Goal: Task Accomplishment & Management: Manage account settings

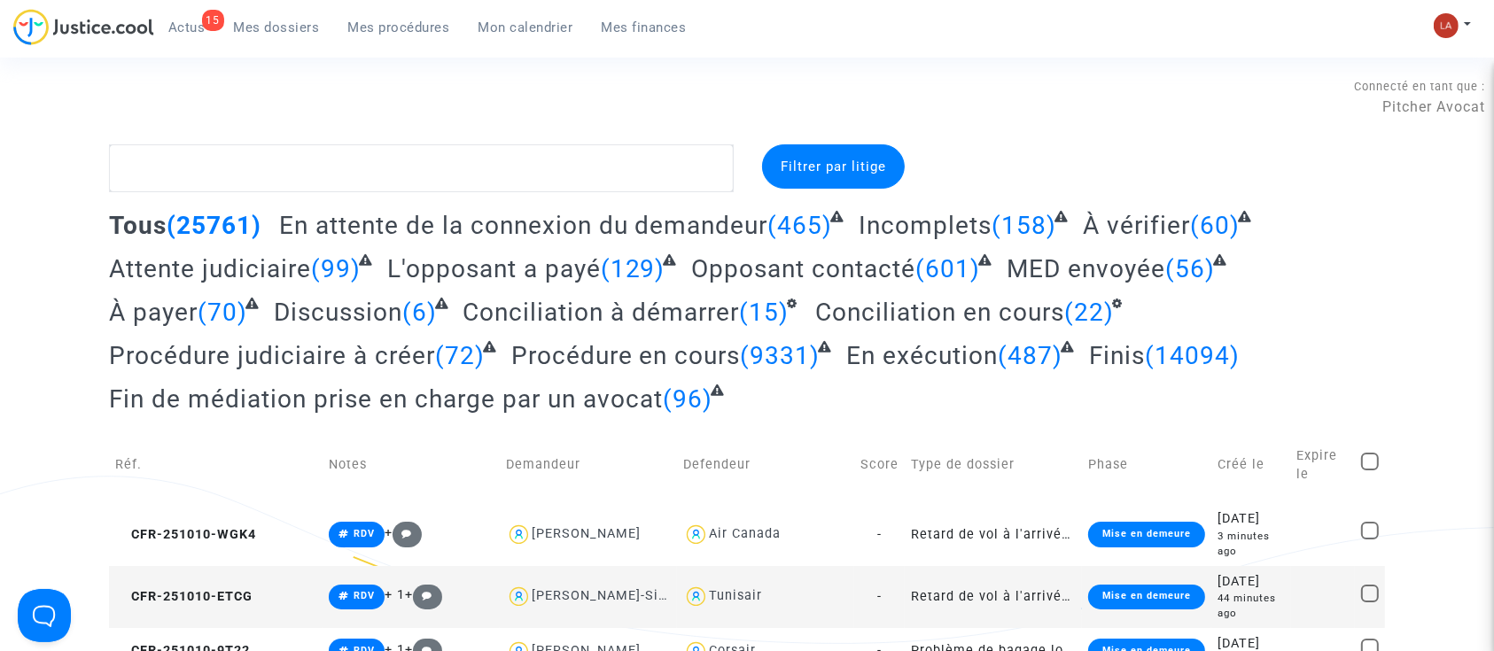
click at [174, 29] on span "Actus" at bounding box center [186, 27] width 37 height 16
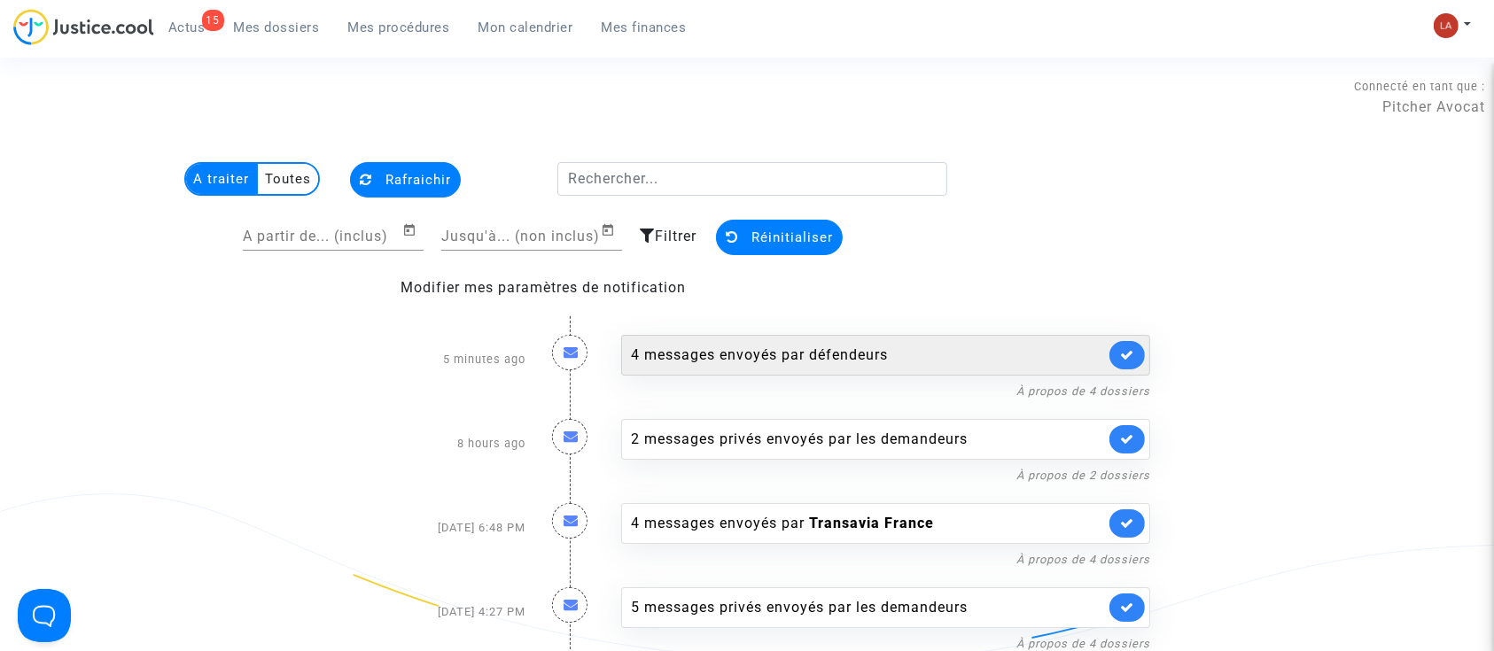
click at [951, 361] on div "4 messages envoyés par défendeurs" at bounding box center [868, 355] width 474 height 21
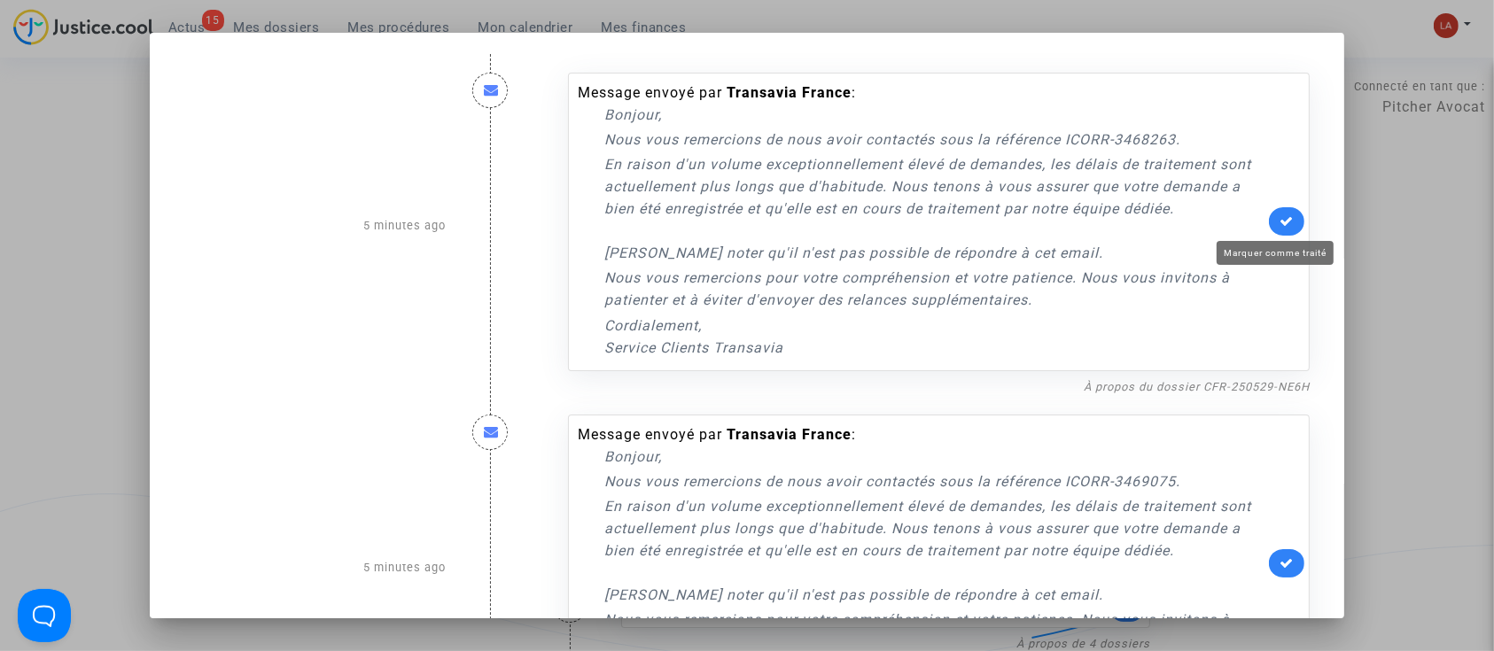
click at [1279, 224] on icon at bounding box center [1286, 220] width 14 height 13
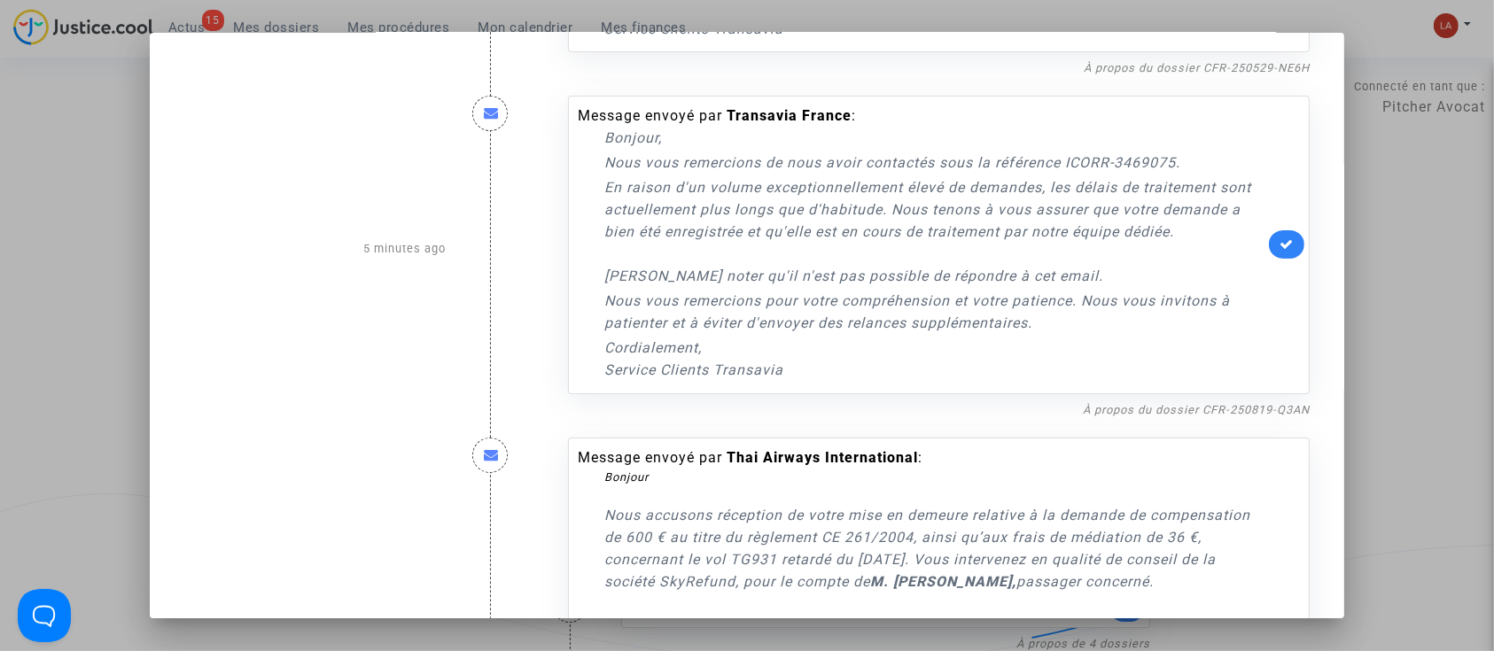
scroll to position [354, 0]
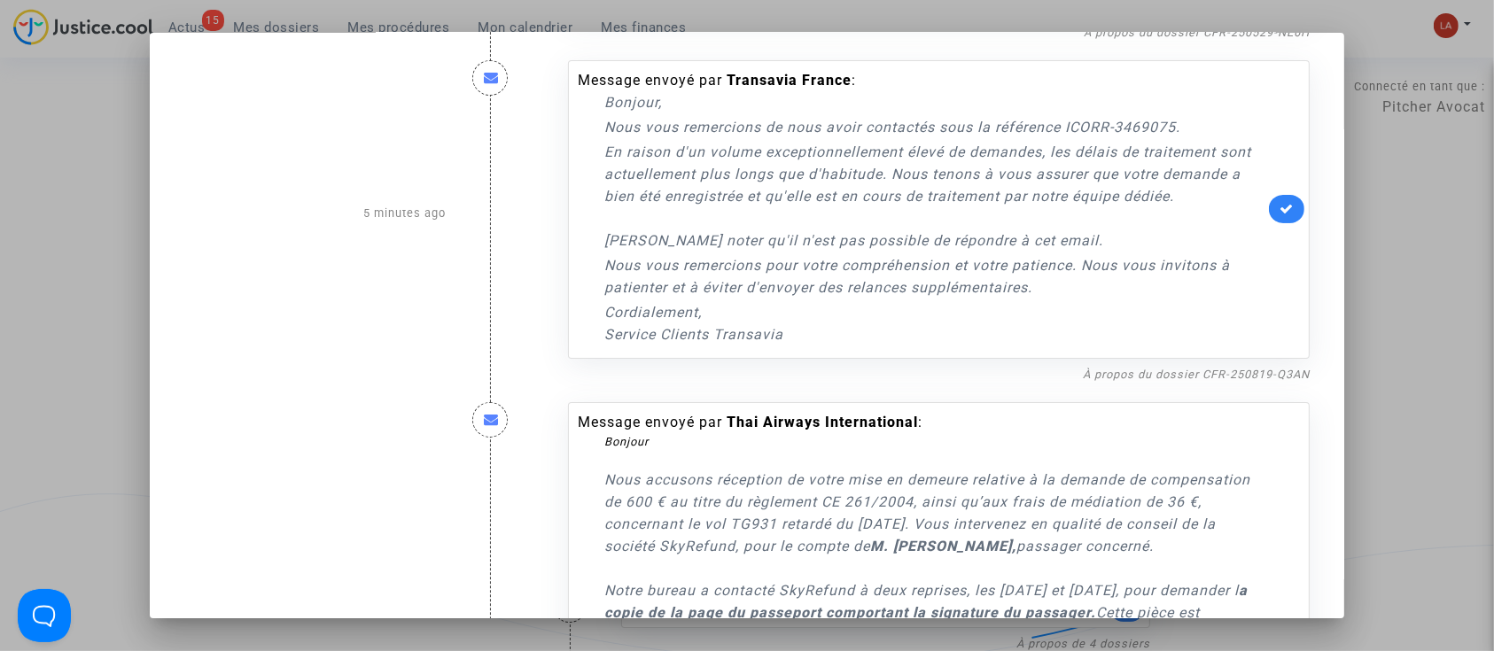
click at [1279, 213] on icon at bounding box center [1286, 208] width 14 height 13
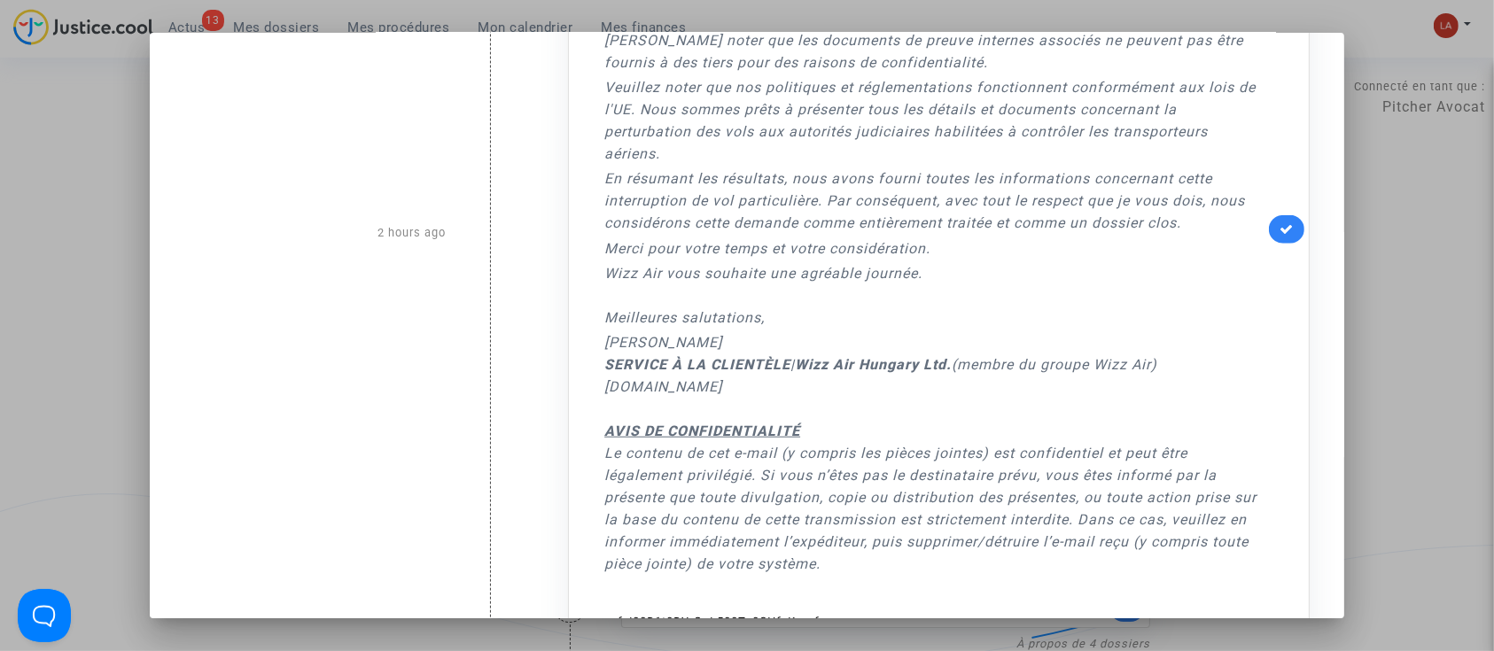
scroll to position [1691, 0]
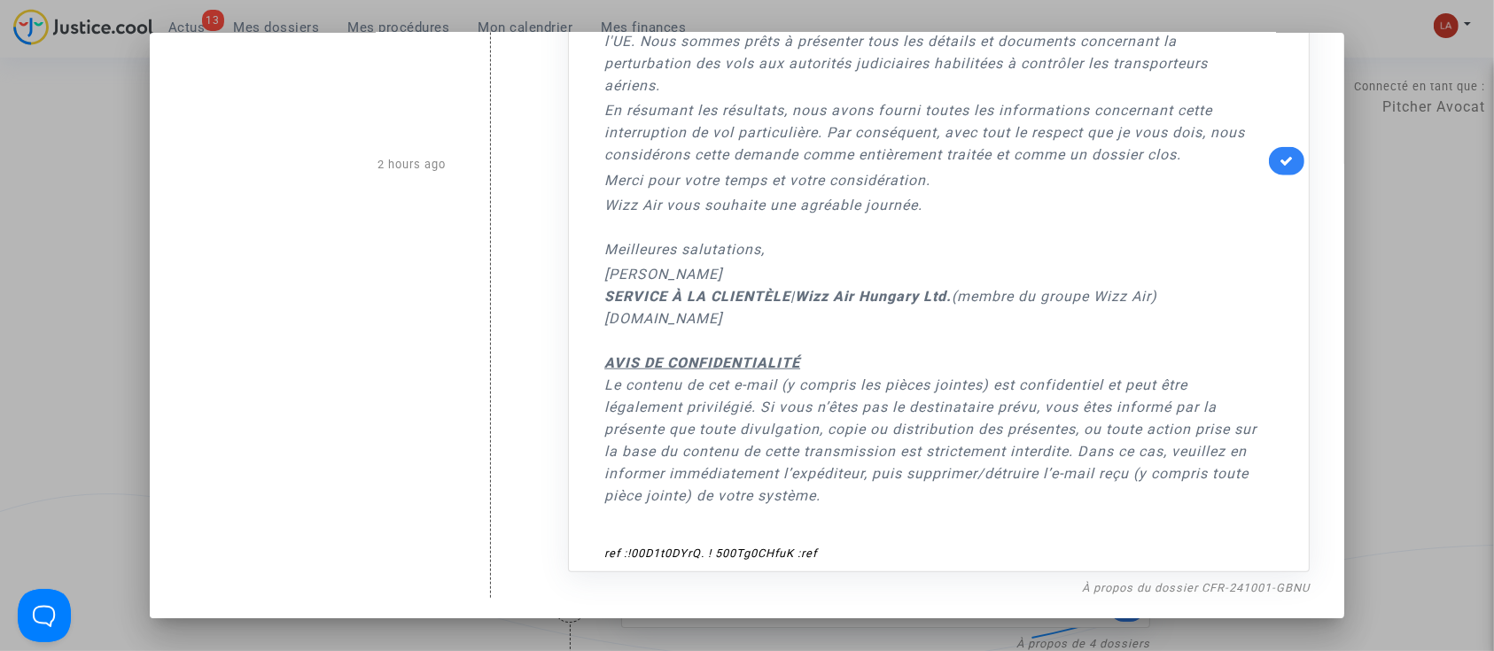
click at [1420, 289] on div at bounding box center [747, 325] width 1494 height 651
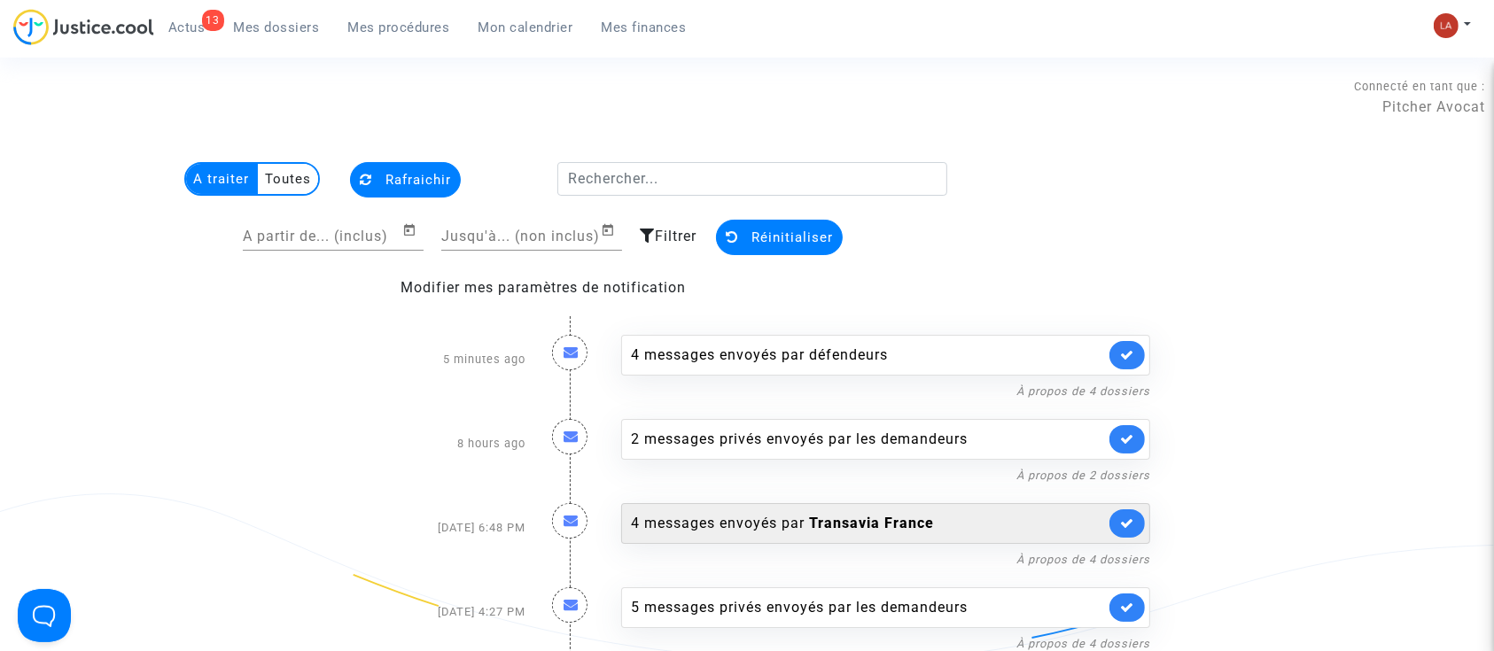
click at [847, 508] on div "4 messages envoyés par Transavia France" at bounding box center [885, 523] width 529 height 41
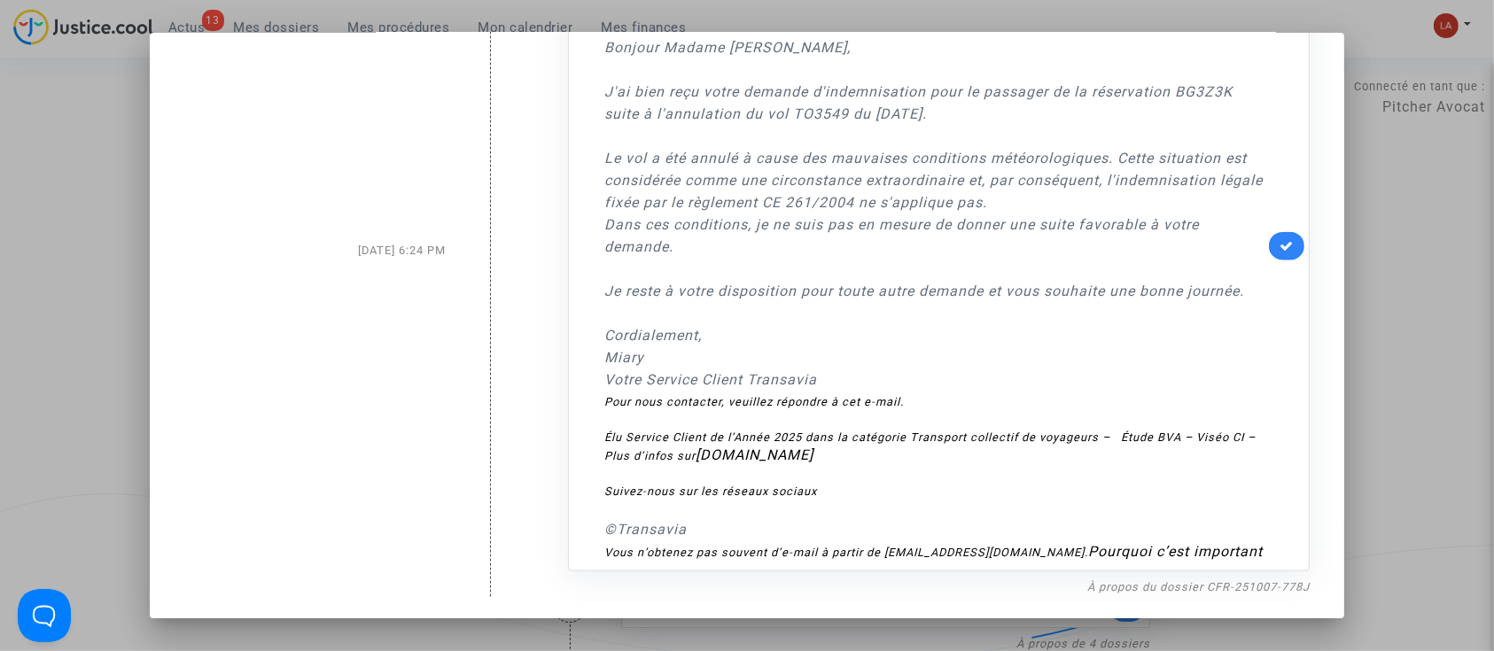
scroll to position [2239, 0]
drag, startPoint x: 1410, startPoint y: 338, endPoint x: 1398, endPoint y: 337, distance: 12.4
click at [1410, 338] on div at bounding box center [747, 325] width 1494 height 651
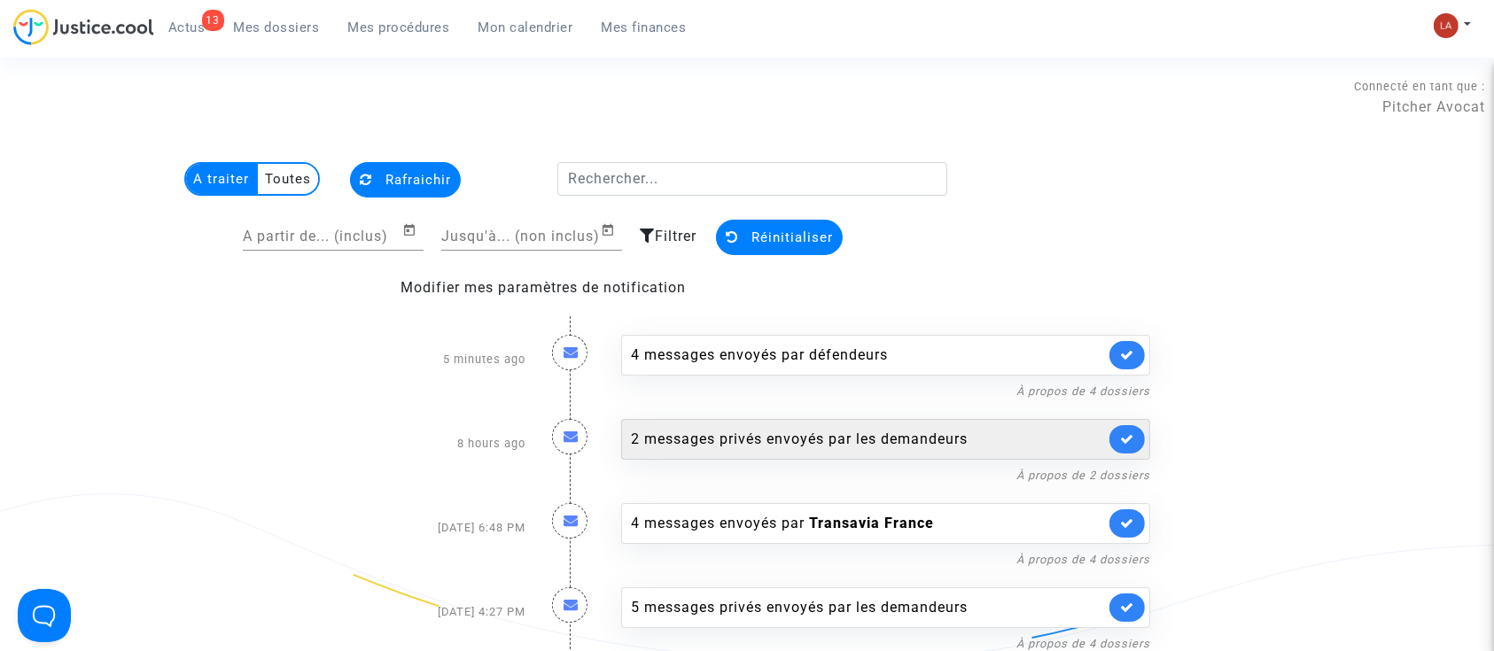
click at [666, 431] on div "2 messages privés envoyés par les demandeurs" at bounding box center [868, 439] width 474 height 21
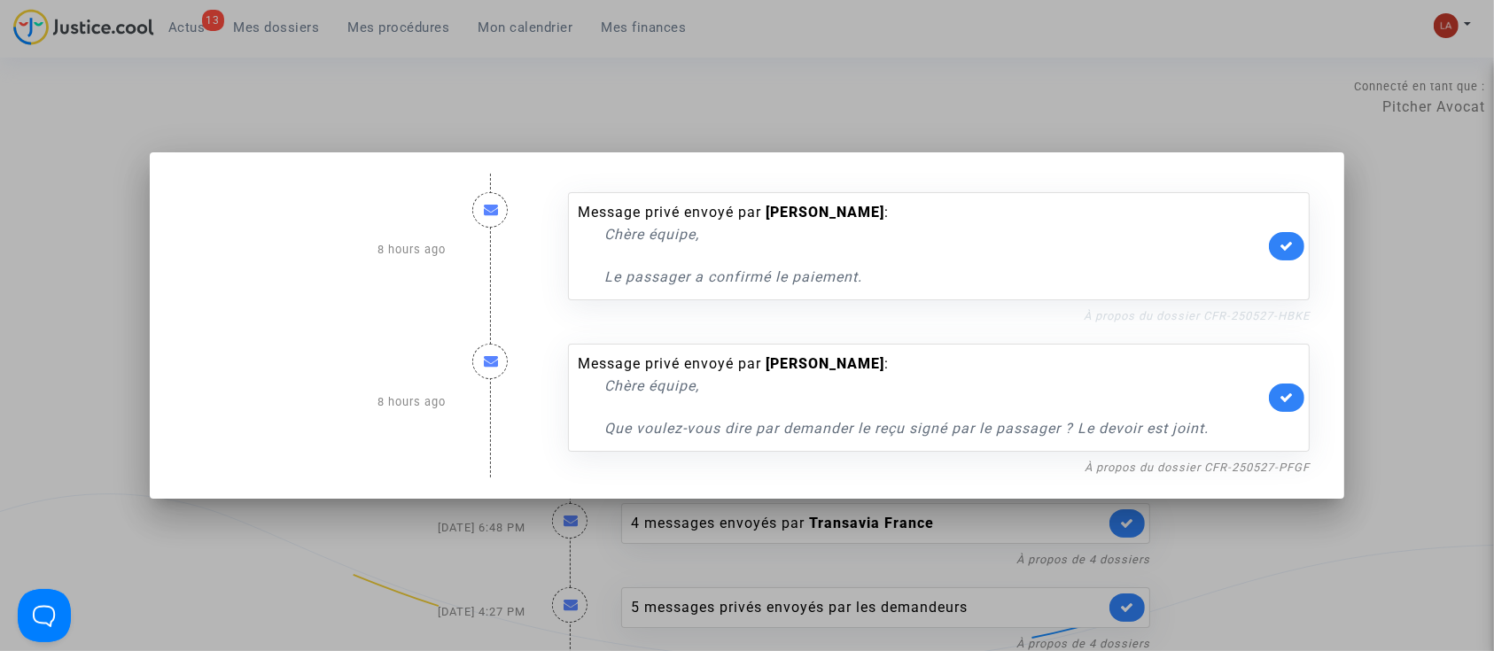
click at [1286, 309] on link "À propos du dossier CFR-250527-HBKE" at bounding box center [1196, 315] width 226 height 13
click at [1292, 240] on icon at bounding box center [1286, 245] width 14 height 13
click at [1173, 454] on div "Message privé envoyé par Musbahou Daroueche : Chère équipe, Que voulez-vous dir…" at bounding box center [939, 401] width 768 height 151
click at [1162, 468] on link "À propos du dossier CFR-250527-PFGF" at bounding box center [1196, 467] width 225 height 13
click at [1410, 128] on div at bounding box center [747, 325] width 1494 height 651
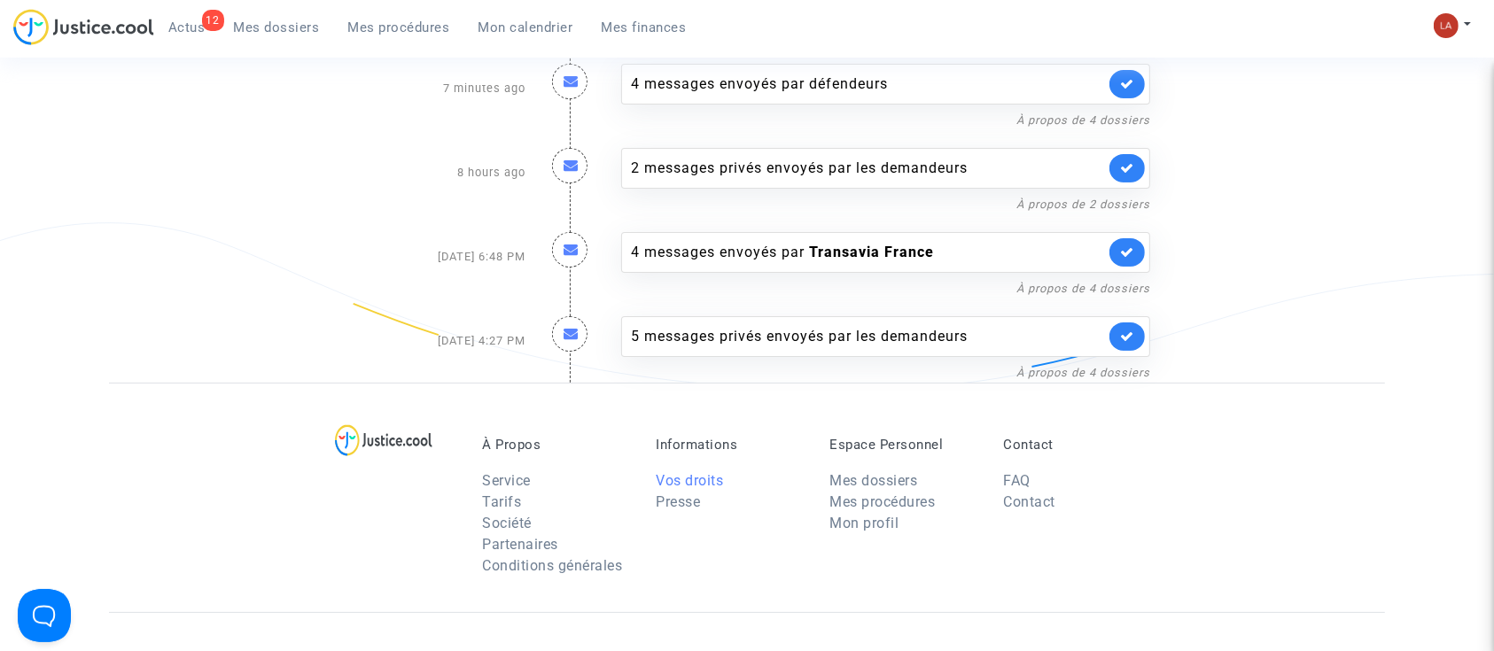
scroll to position [354, 0]
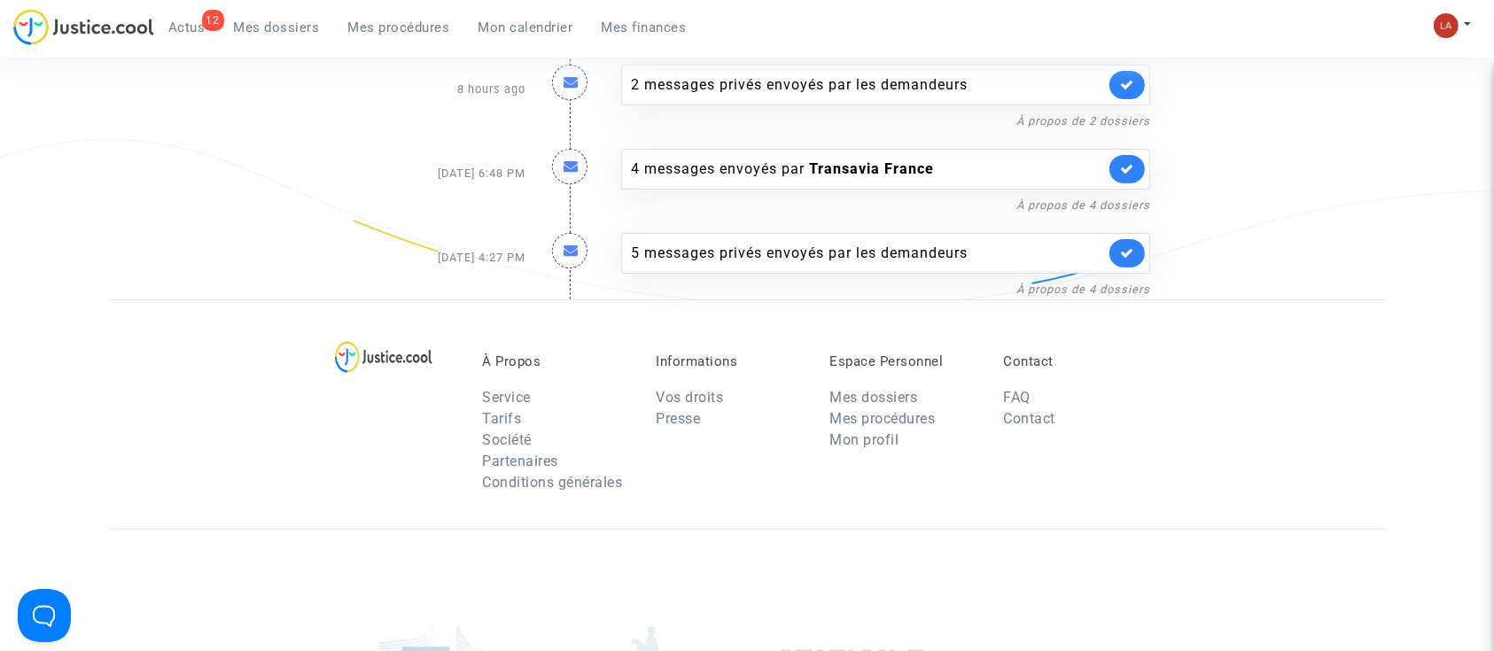
click at [299, 27] on span "Mes dossiers" at bounding box center [277, 27] width 86 height 16
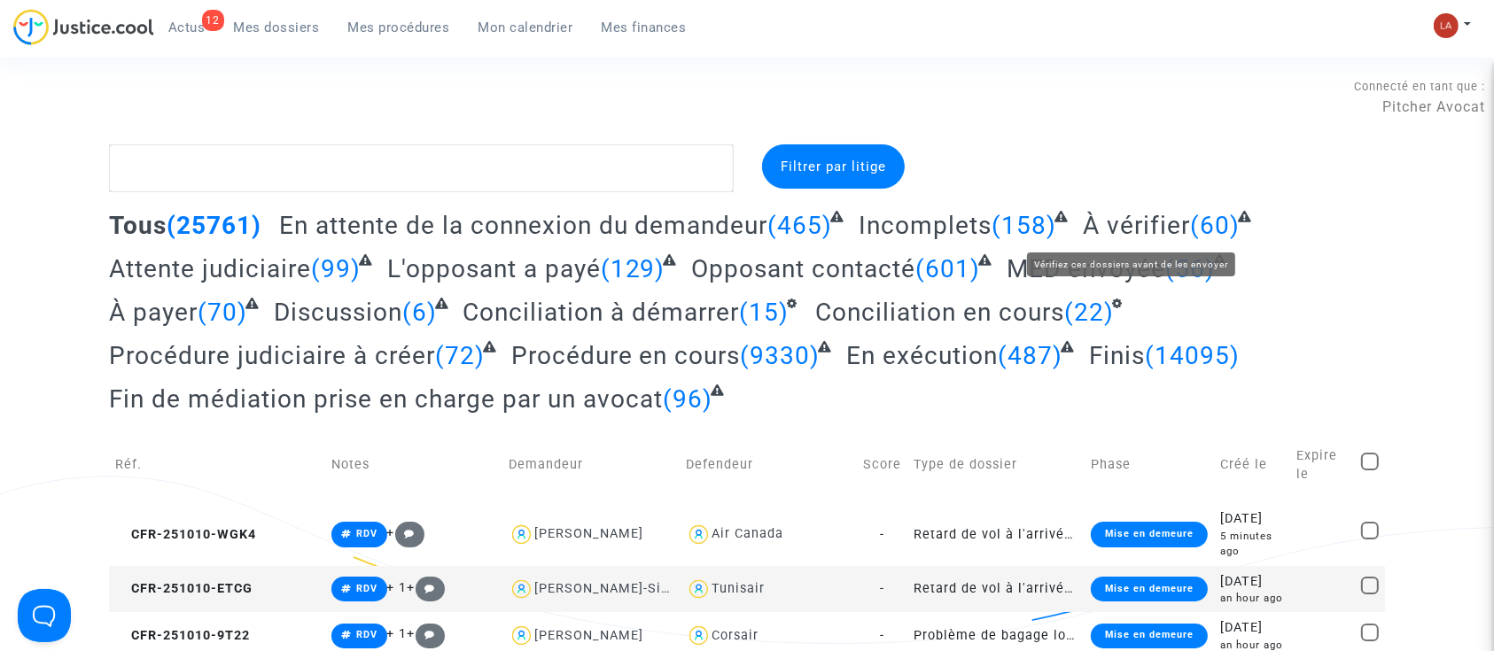
click at [1122, 229] on span "À vérifier" at bounding box center [1136, 225] width 107 height 29
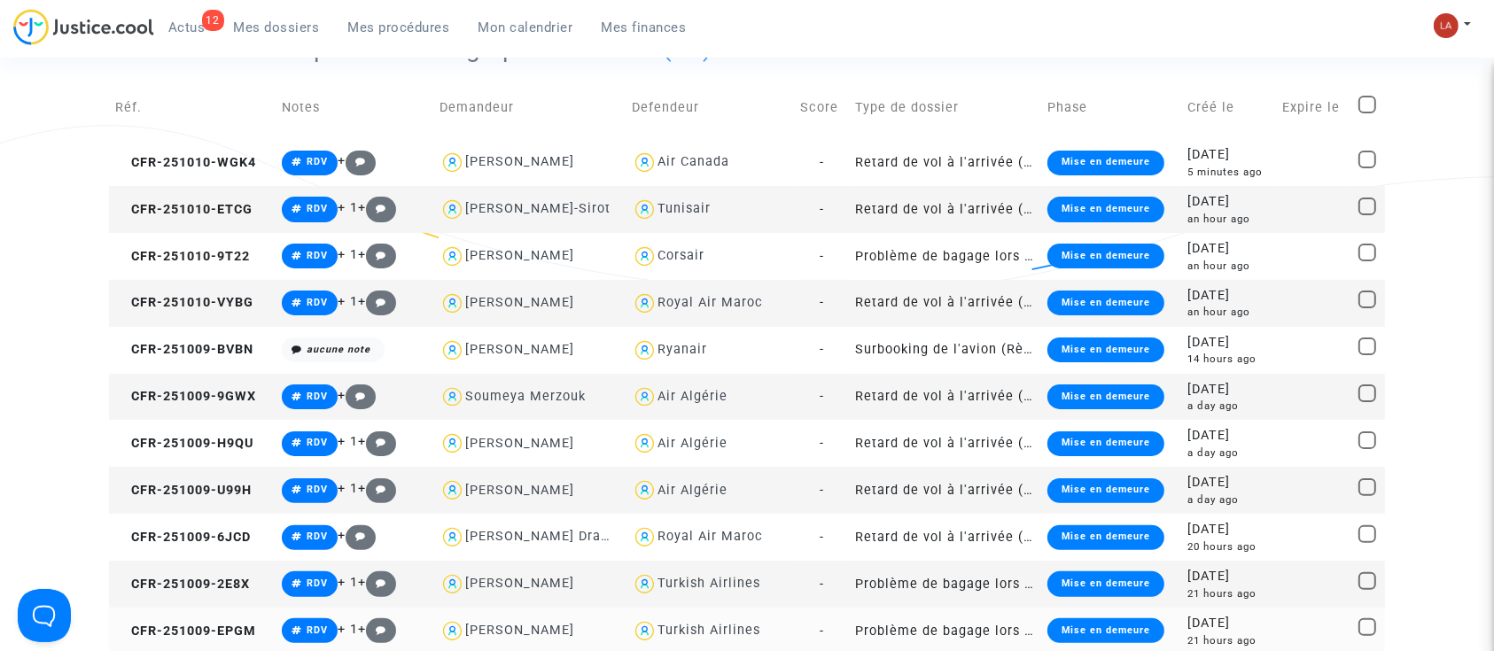
scroll to position [472, 0]
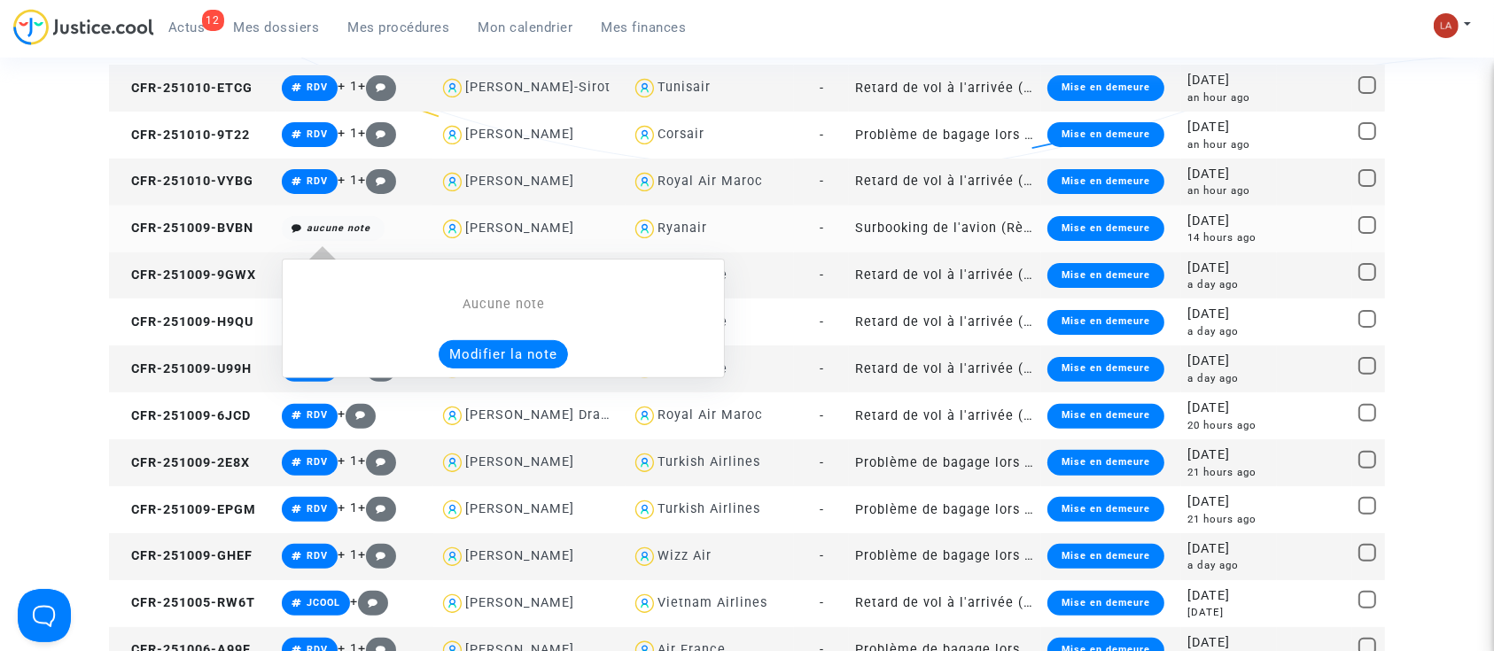
click at [459, 365] on button "Modifier la note" at bounding box center [503, 354] width 129 height 28
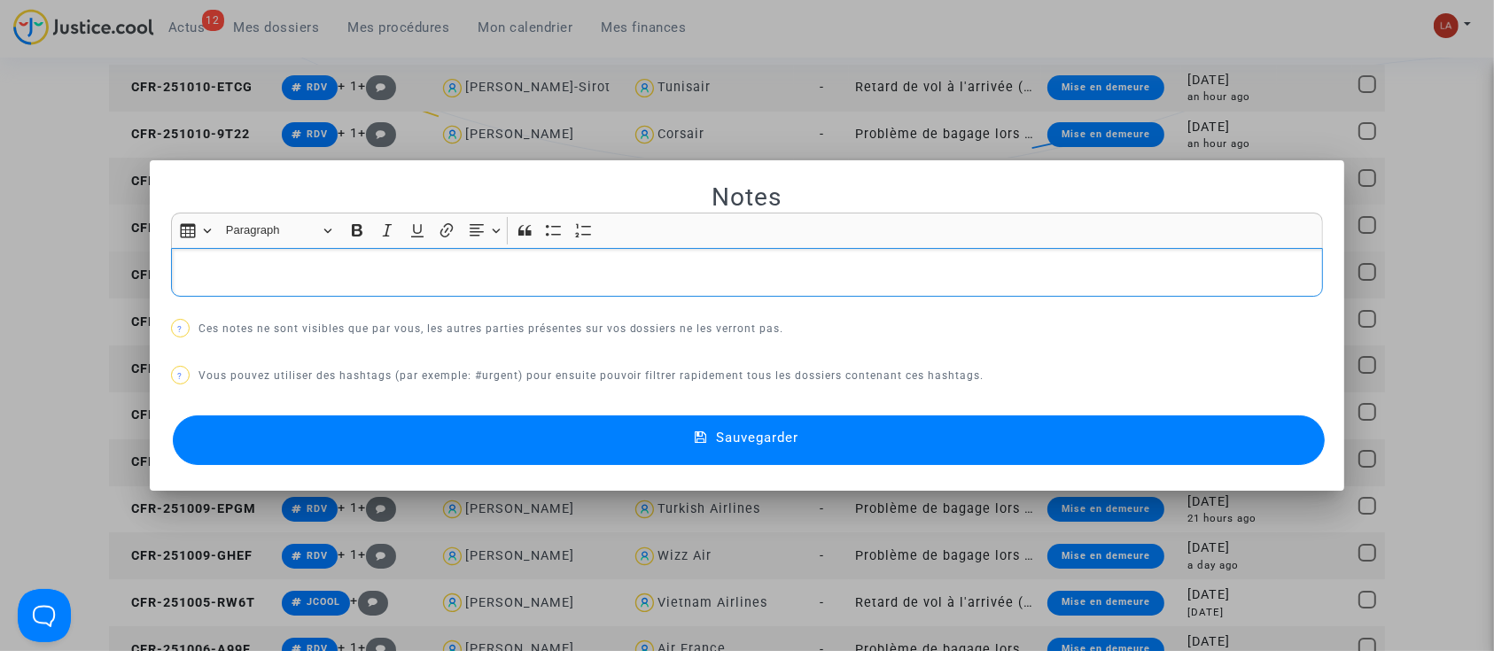
click at [319, 251] on div "Rich Text Editor, main" at bounding box center [747, 273] width 1153 height 50
click at [679, 427] on button "Sauvegarder" at bounding box center [749, 440] width 1153 height 50
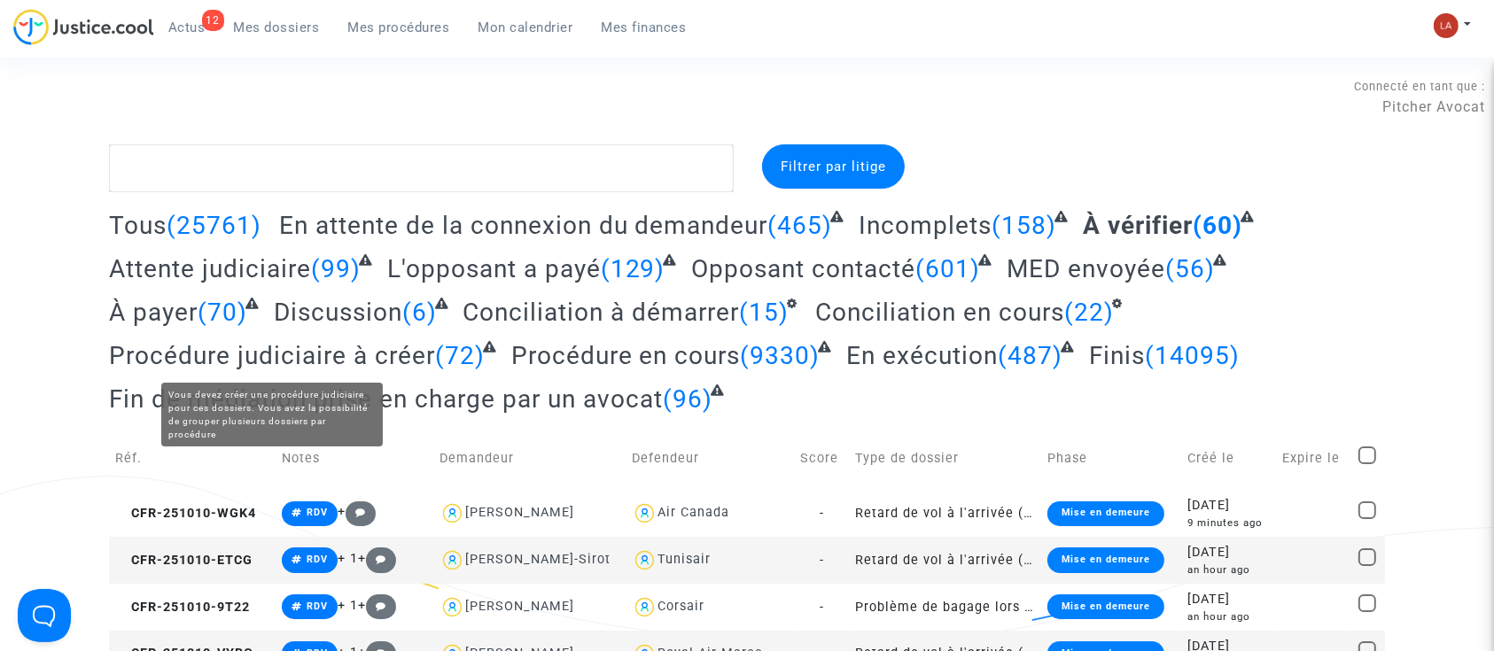
click at [363, 348] on span "Procédure judiciaire à créer" at bounding box center [272, 355] width 326 height 29
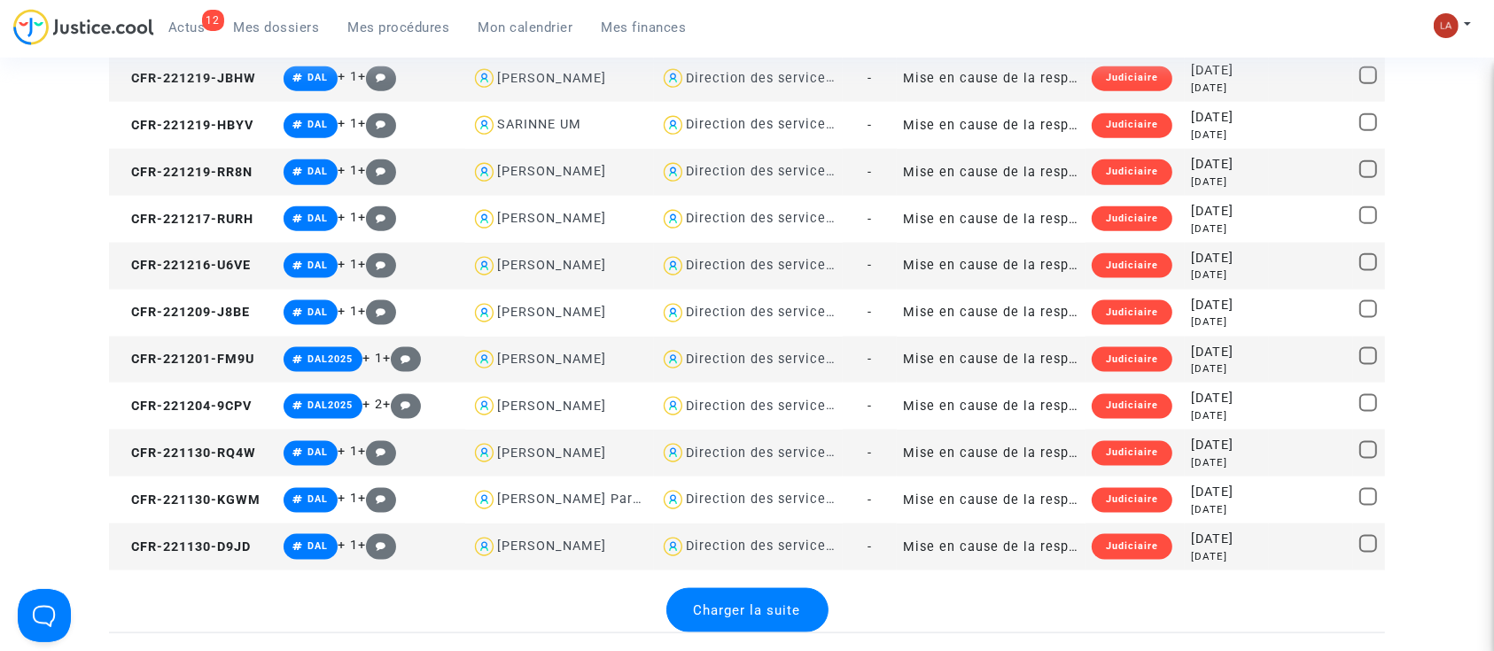
scroll to position [2244, 0]
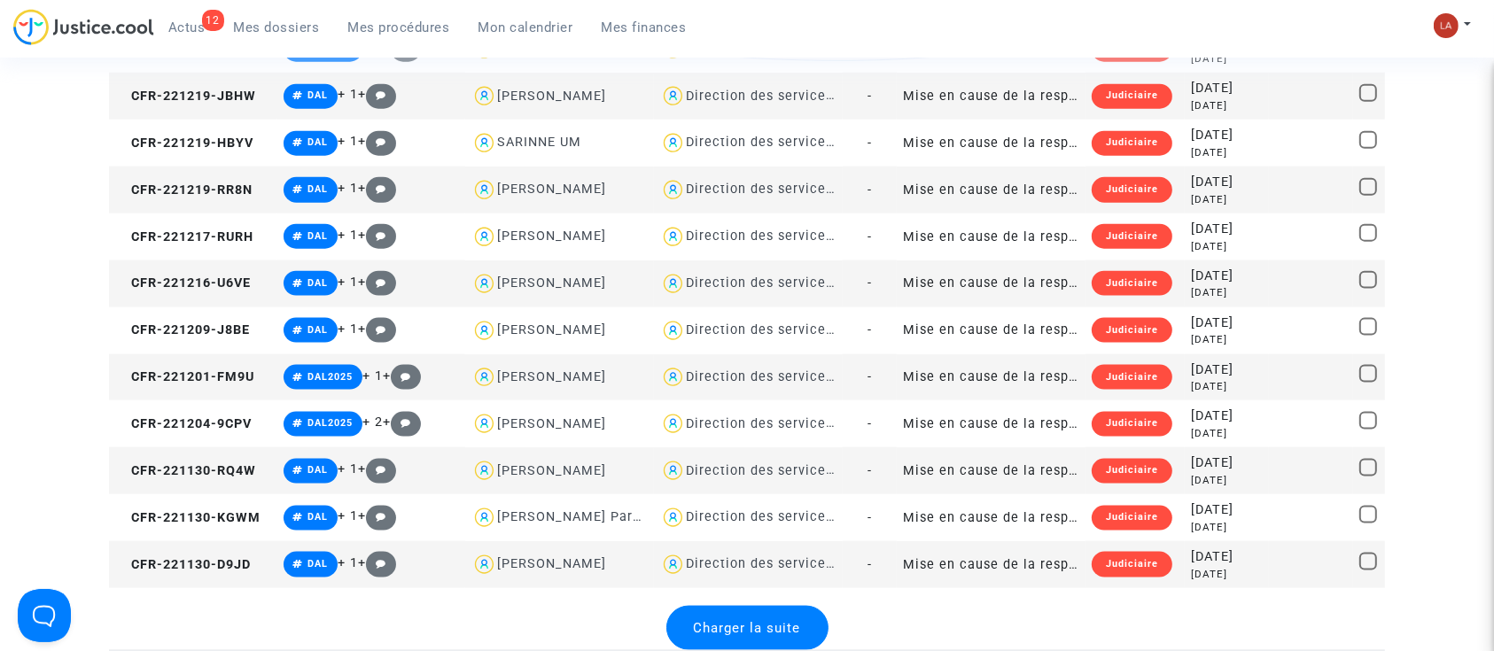
click at [750, 613] on div "Charger la suite" at bounding box center [747, 628] width 162 height 44
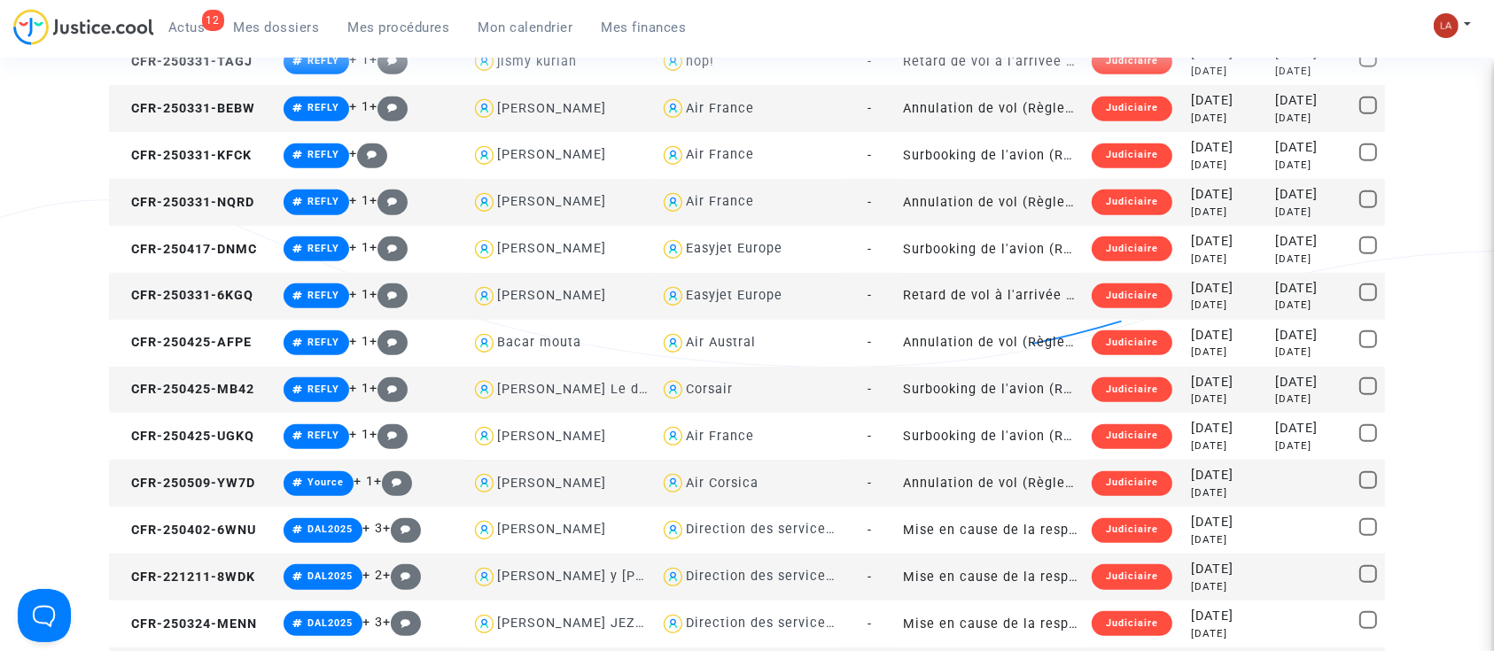
scroll to position [1063, 0]
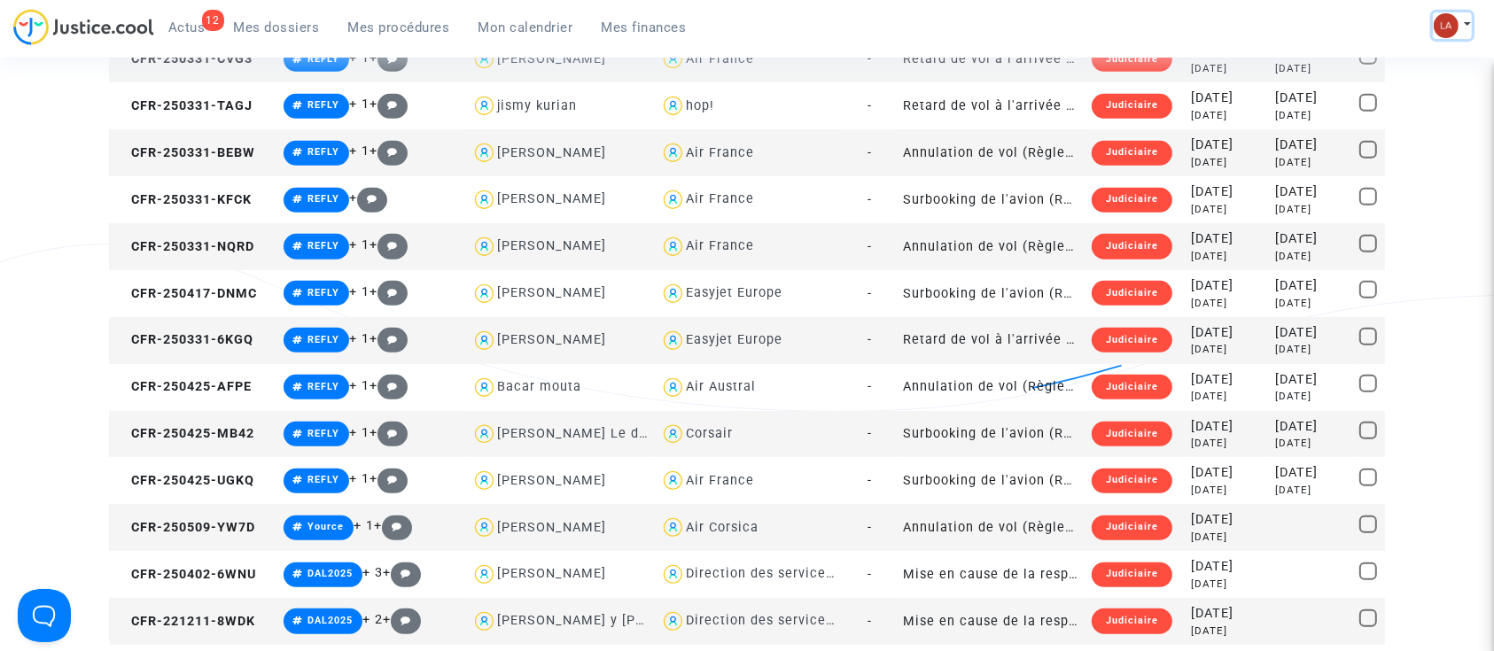
click at [1448, 20] on img at bounding box center [1445, 25] width 25 height 25
click at [1389, 78] on link "Changer de compte" at bounding box center [1381, 91] width 179 height 28
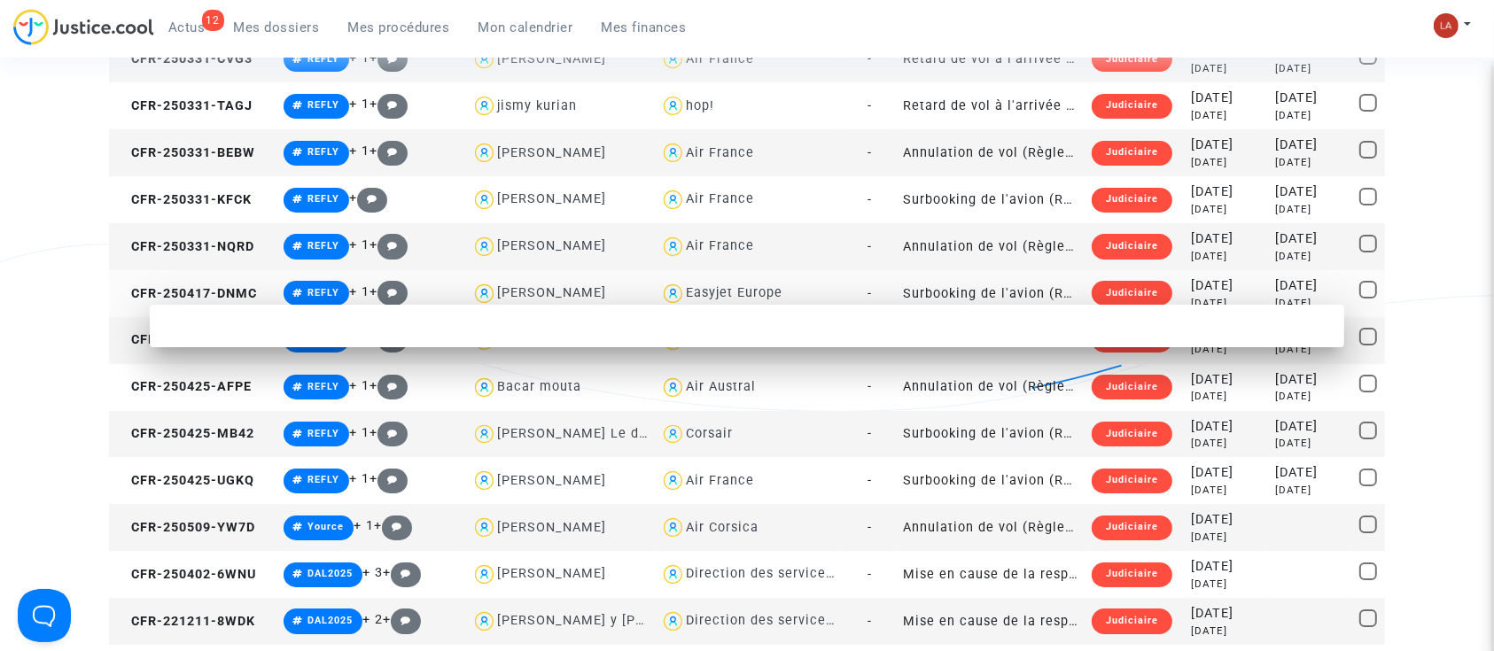
scroll to position [0, 0]
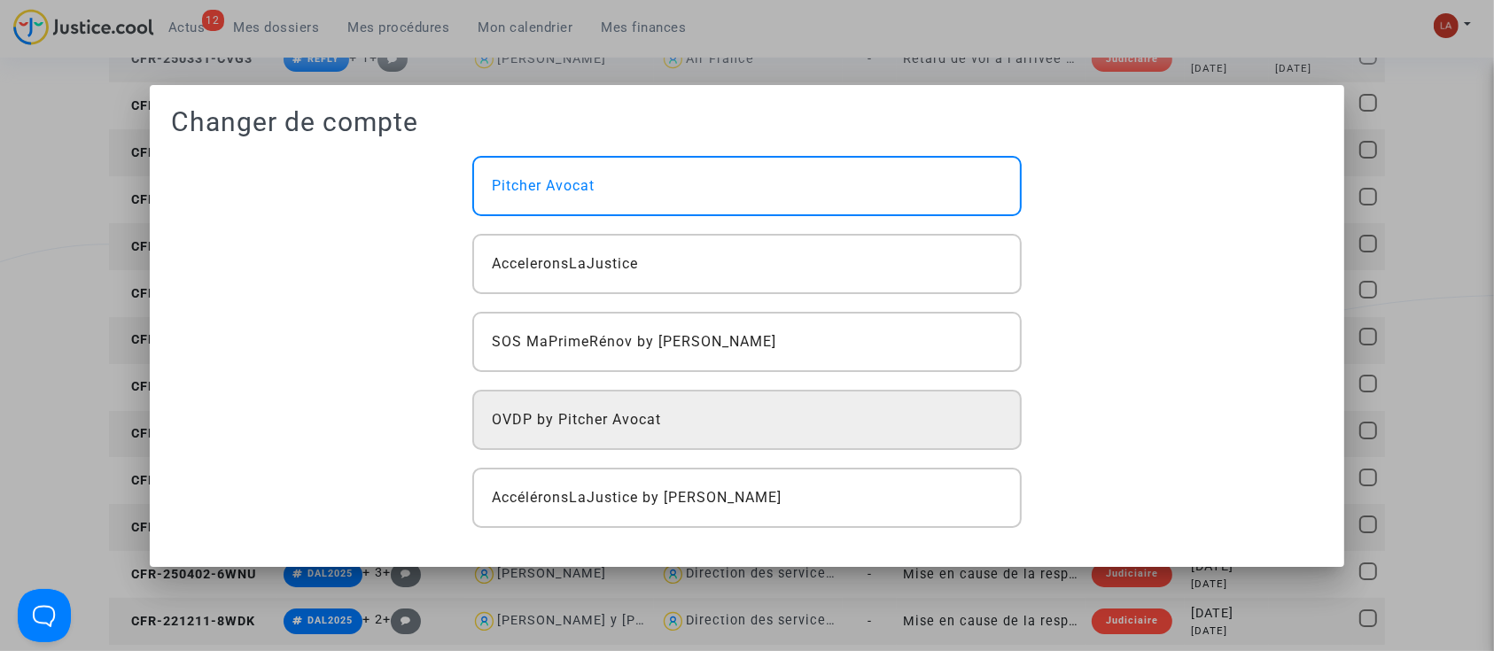
click at [817, 443] on div "OVDP by Pitcher Avocat" at bounding box center [746, 420] width 549 height 60
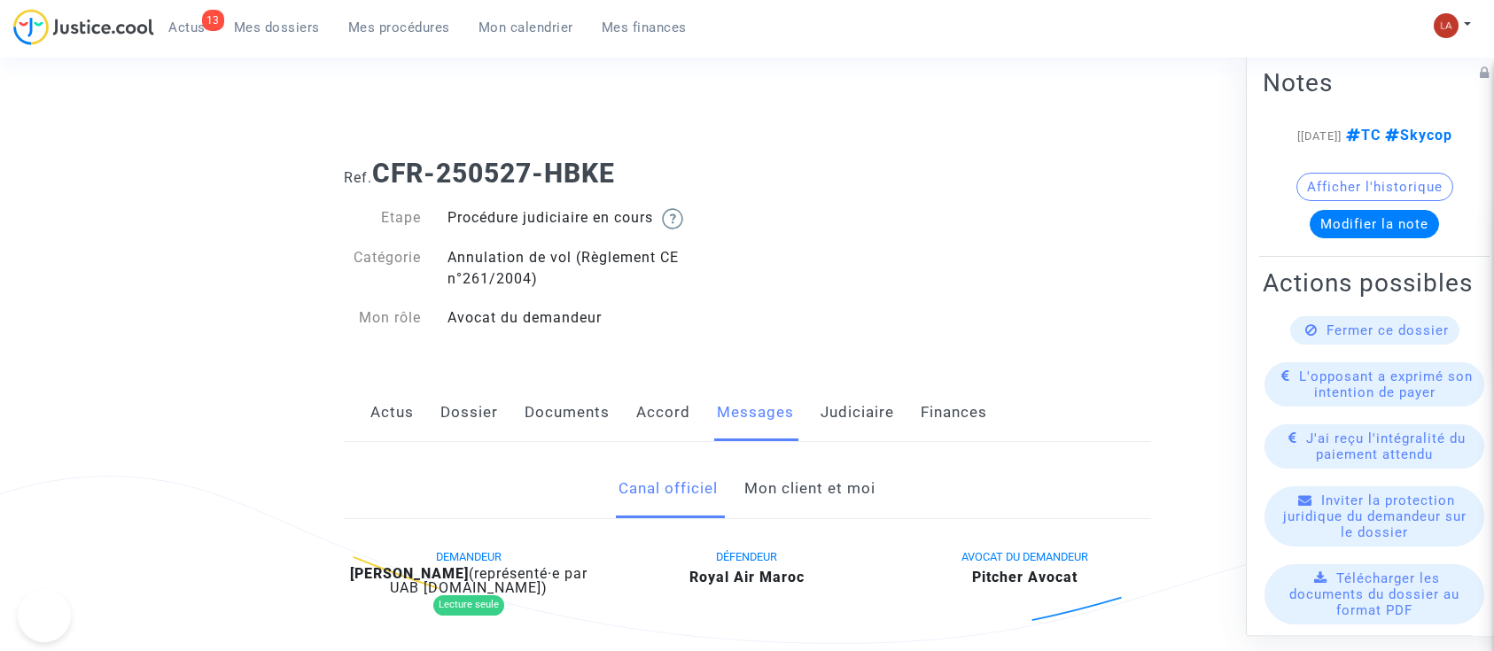
drag, startPoint x: 0, startPoint y: 0, endPoint x: 865, endPoint y: 482, distance: 989.9
click at [850, 485] on link "Mon client et moi" at bounding box center [809, 489] width 131 height 58
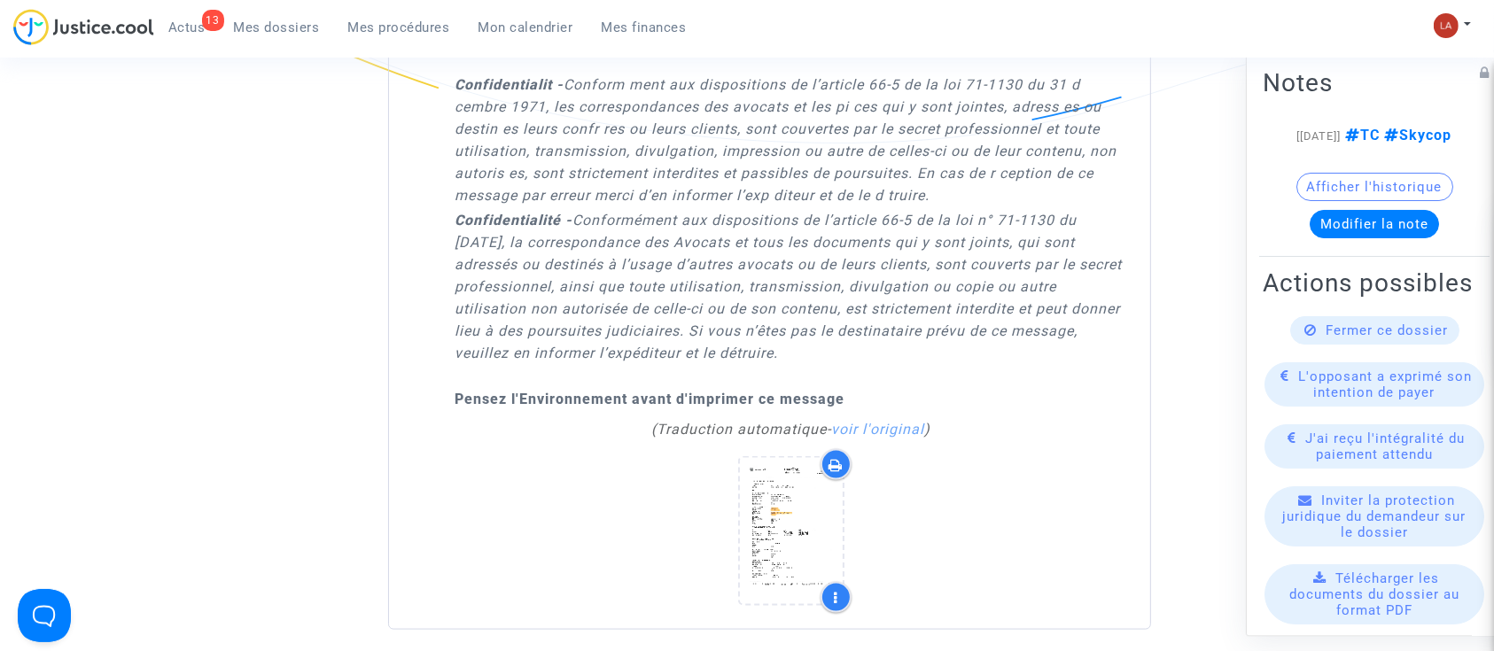
scroll to position [2516, 0]
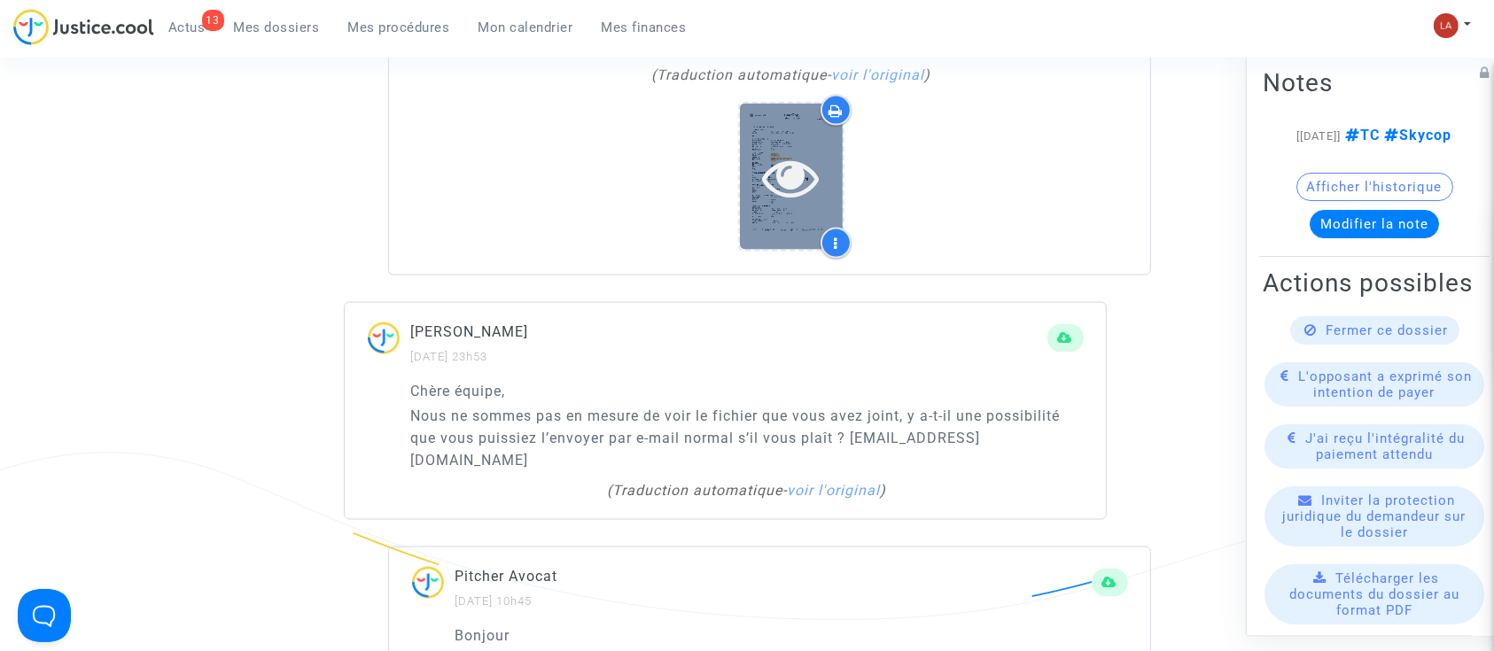
click at [801, 154] on icon at bounding box center [792, 177] width 58 height 57
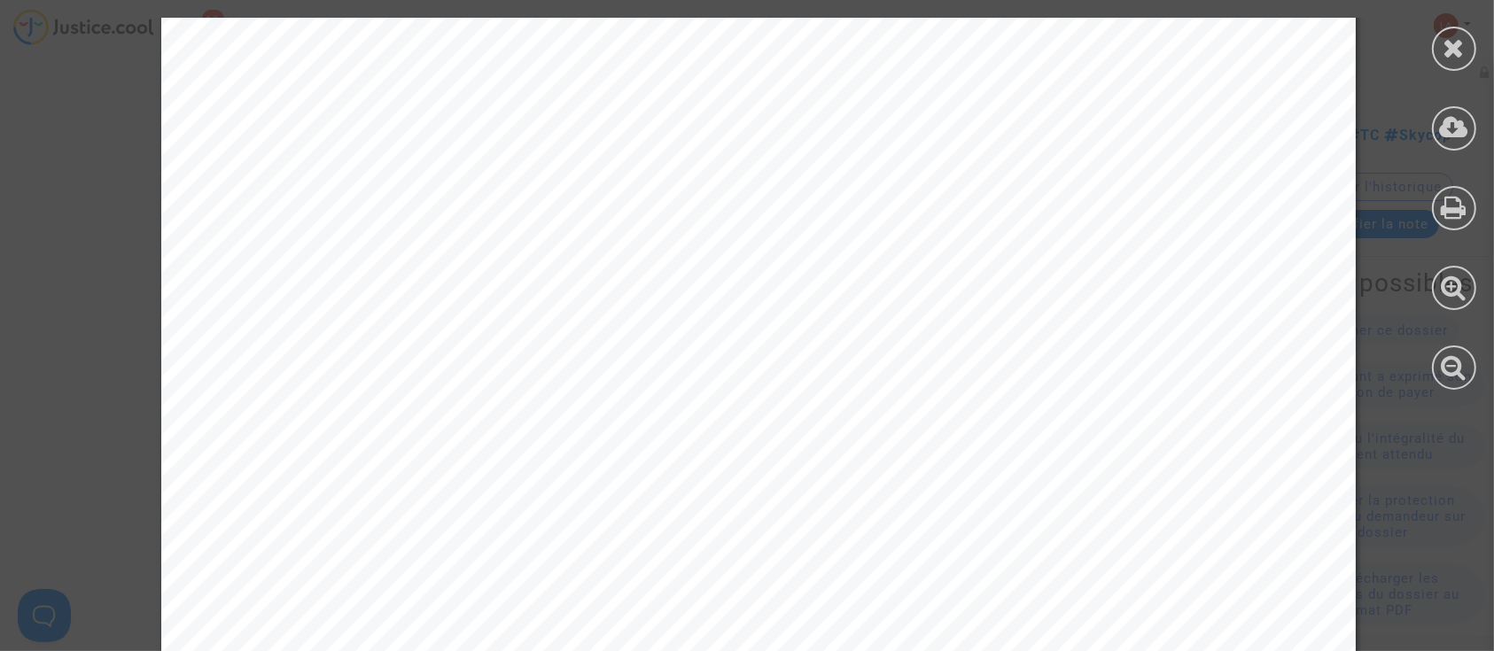
scroll to position [1083, 0]
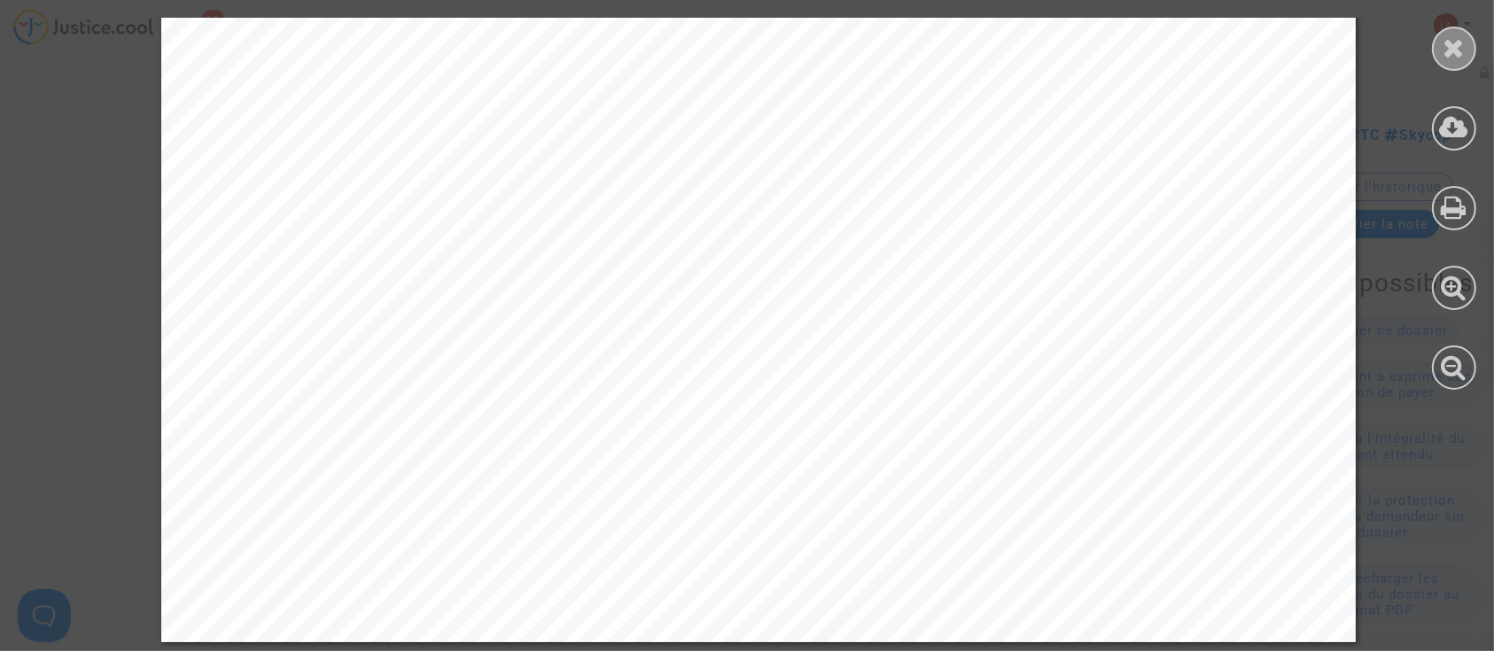
click at [1448, 57] on icon at bounding box center [1454, 48] width 22 height 27
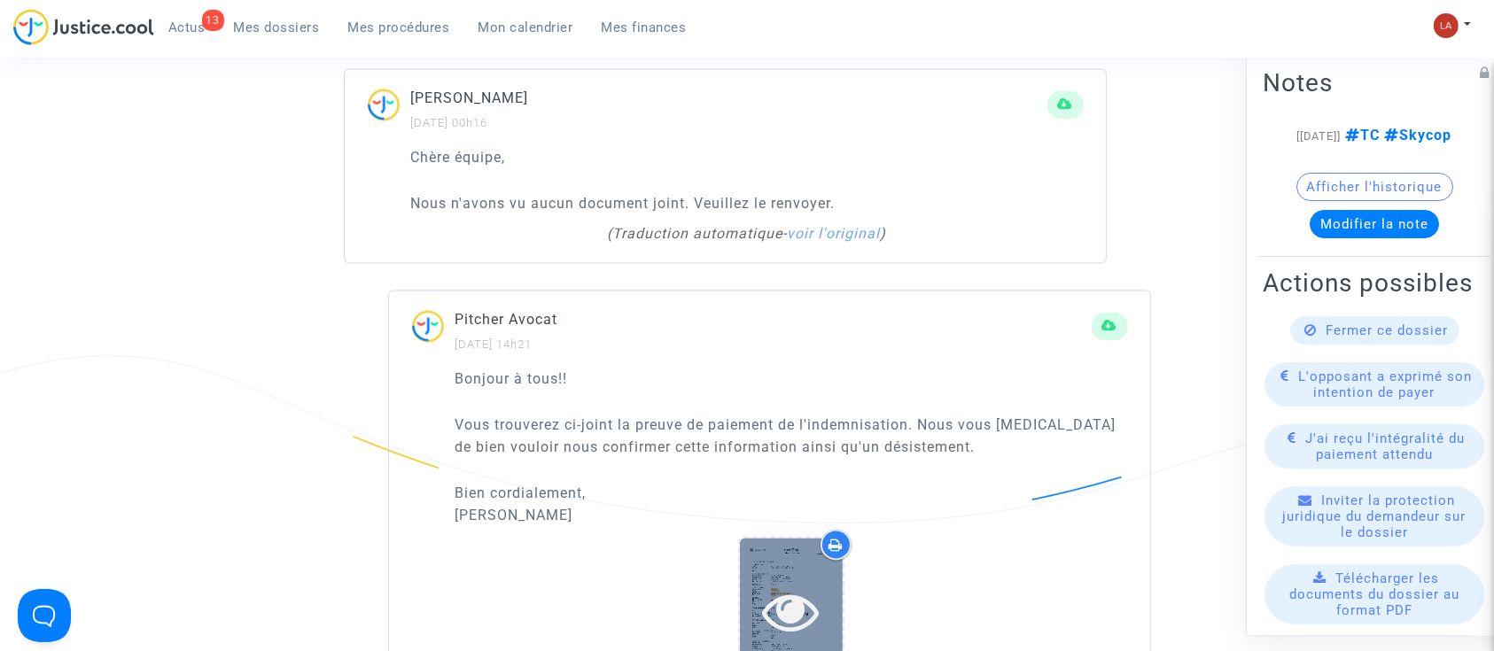
scroll to position [3698, 0]
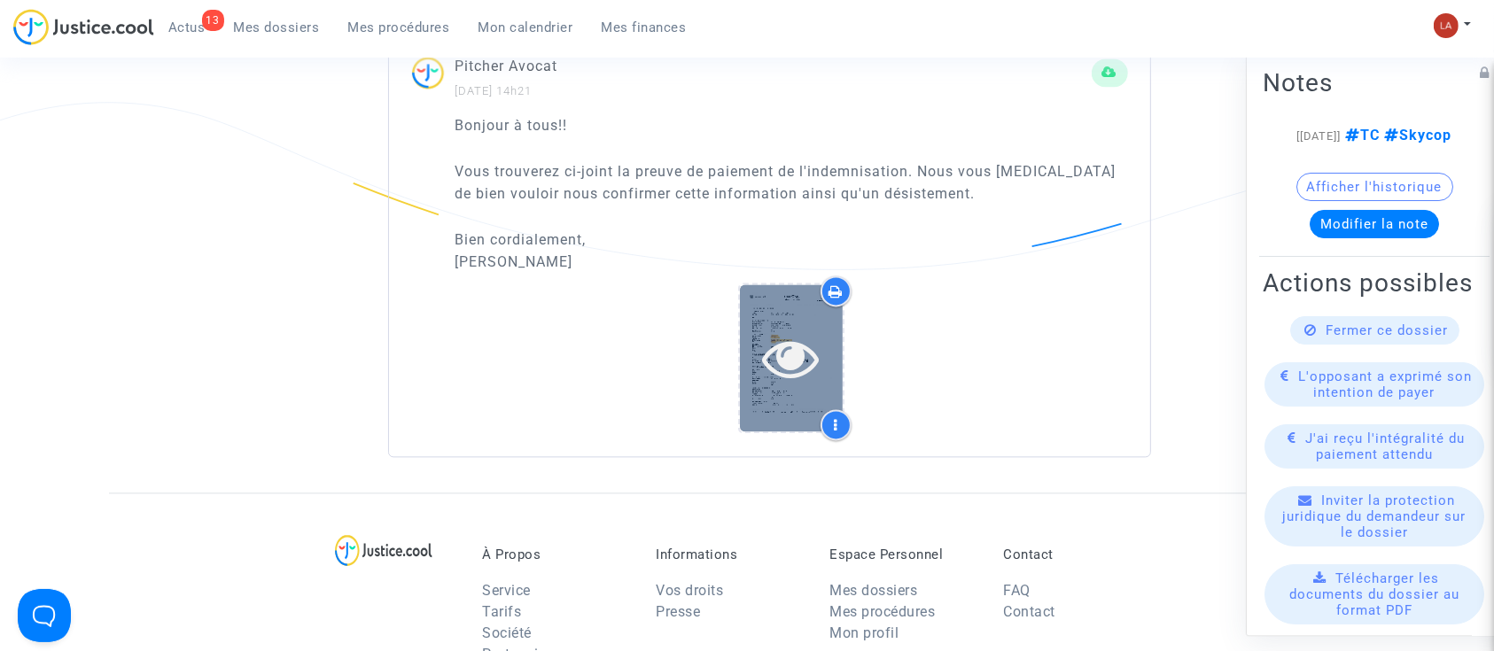
click at [760, 302] on div at bounding box center [791, 357] width 103 height 146
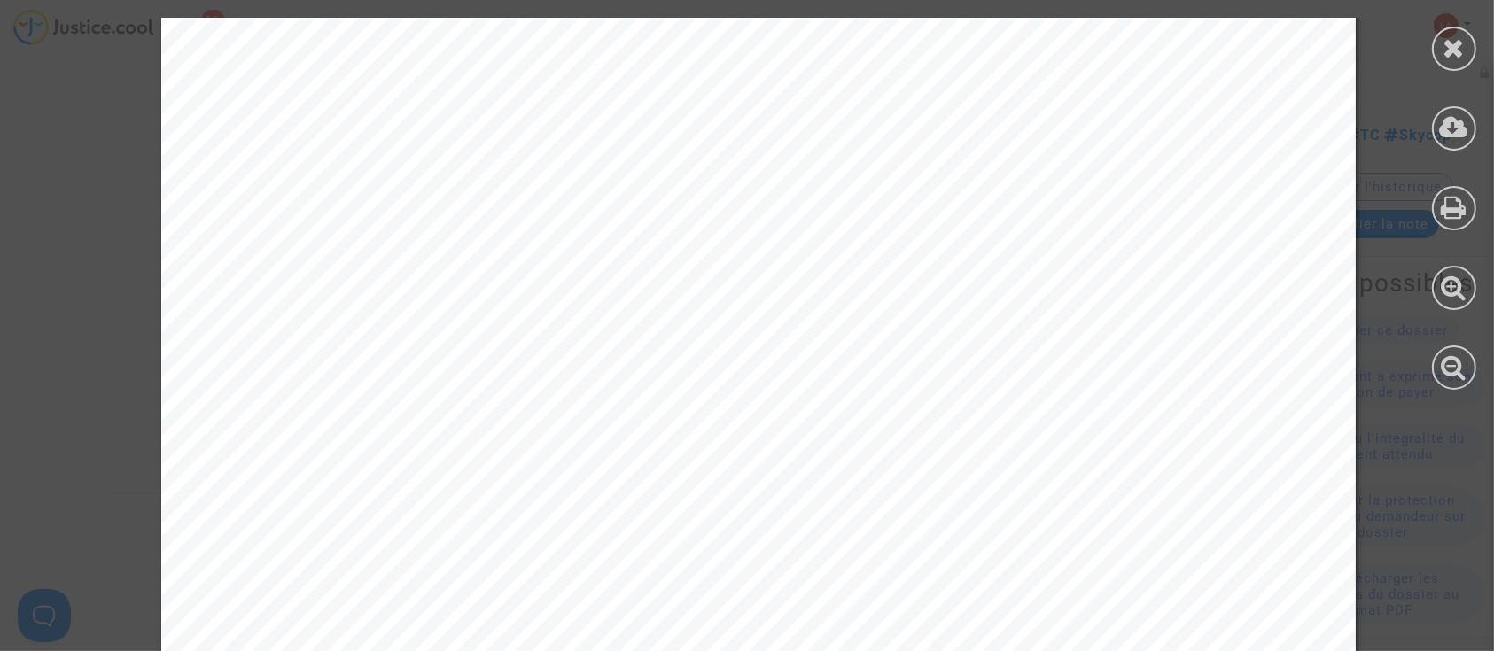
scroll to position [0, 0]
click at [1440, 50] on div at bounding box center [1454, 49] width 44 height 44
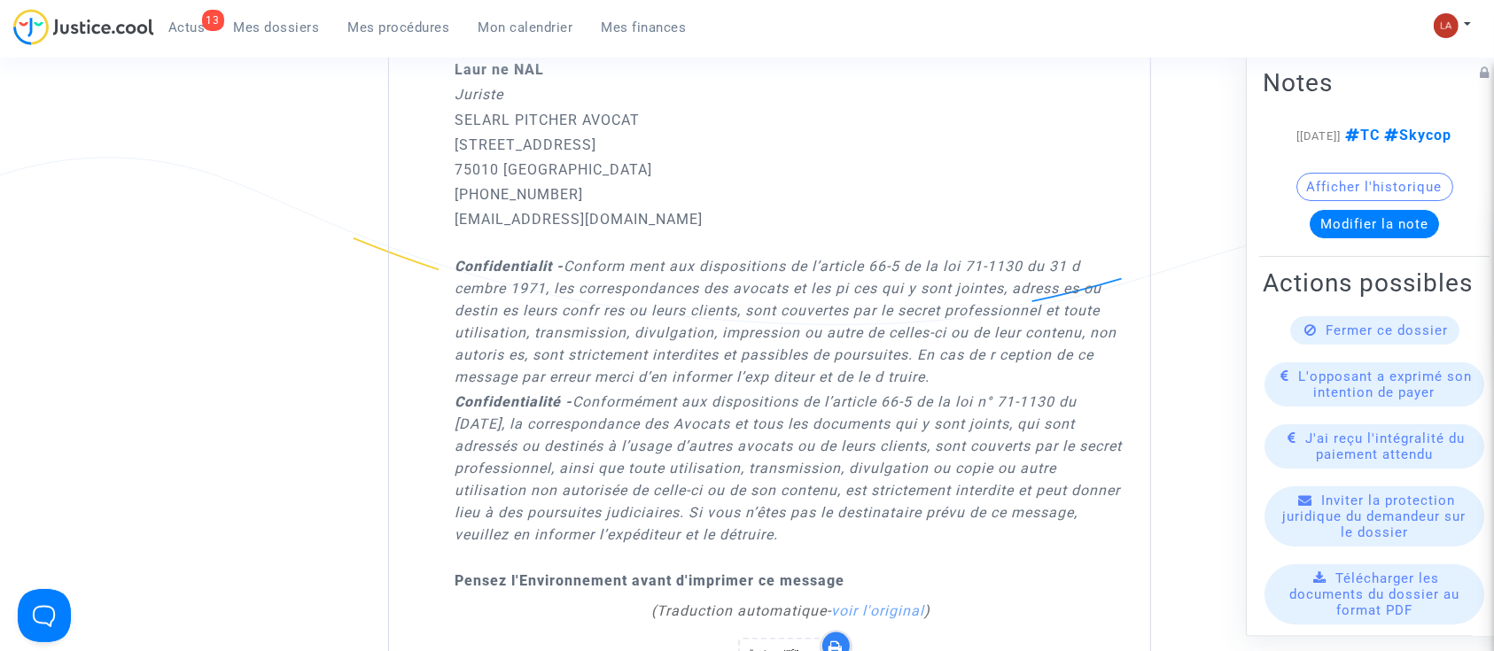
scroll to position [2162, 0]
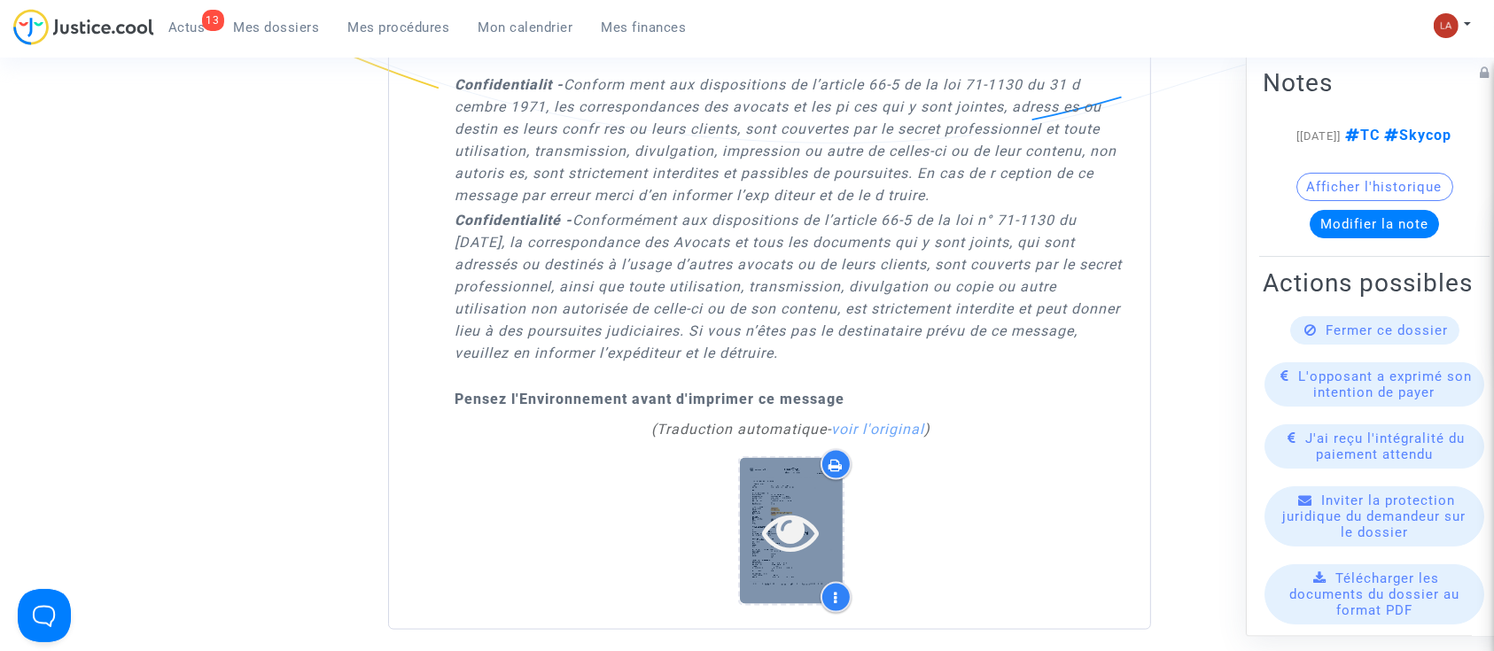
click at [796, 514] on icon at bounding box center [792, 531] width 58 height 57
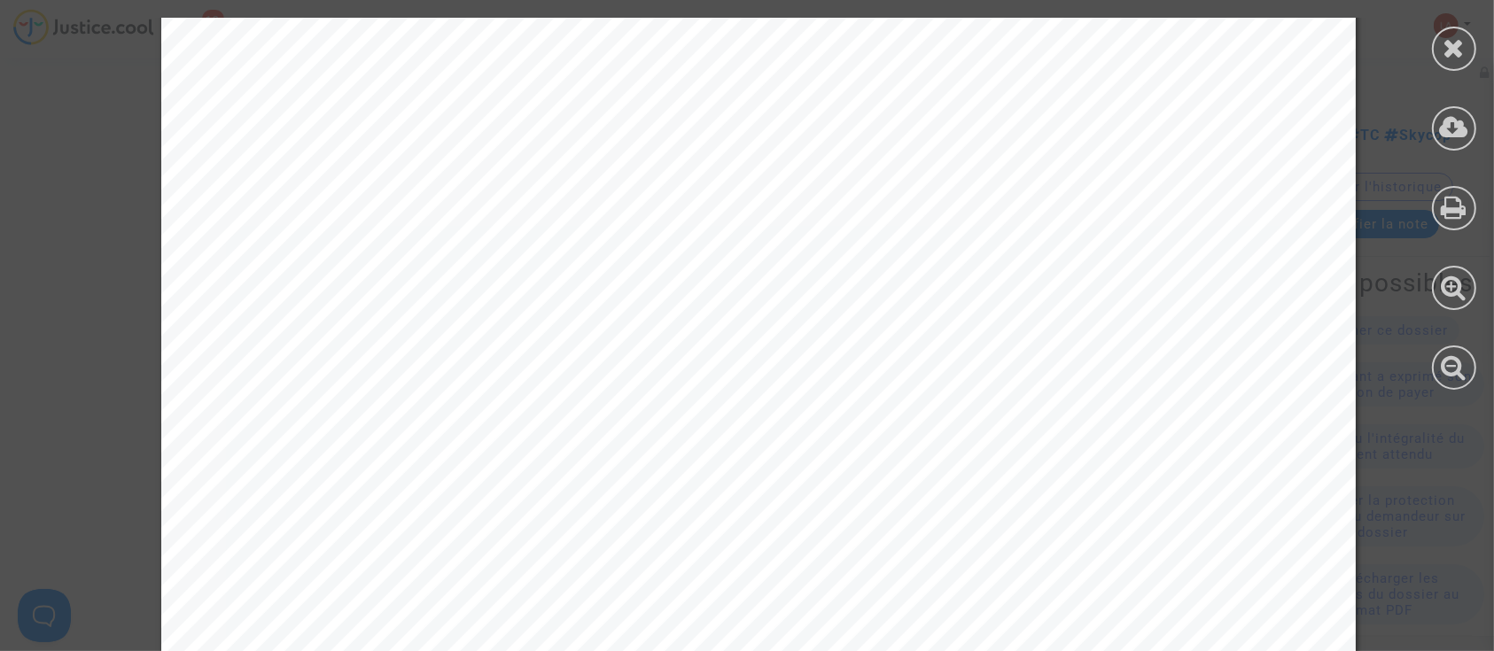
scroll to position [1063, 0]
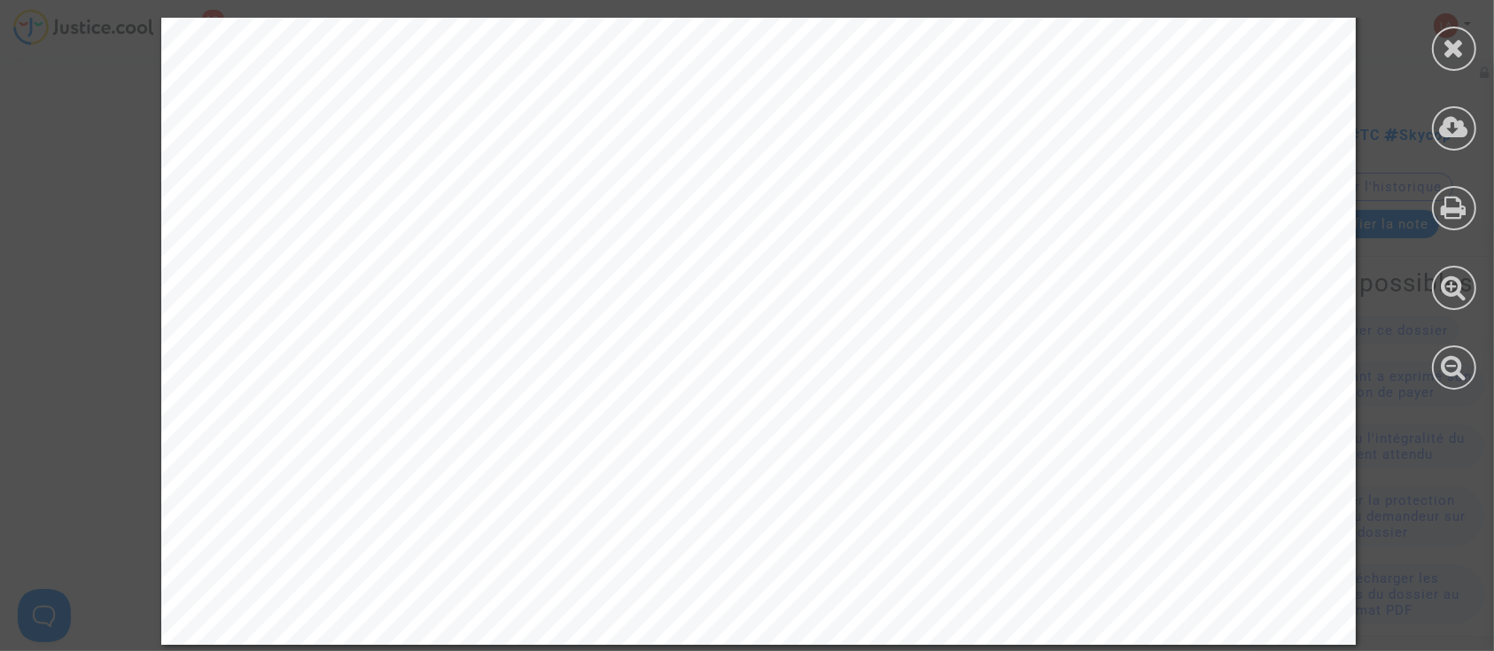
click at [1440, 53] on div at bounding box center [1454, 49] width 44 height 44
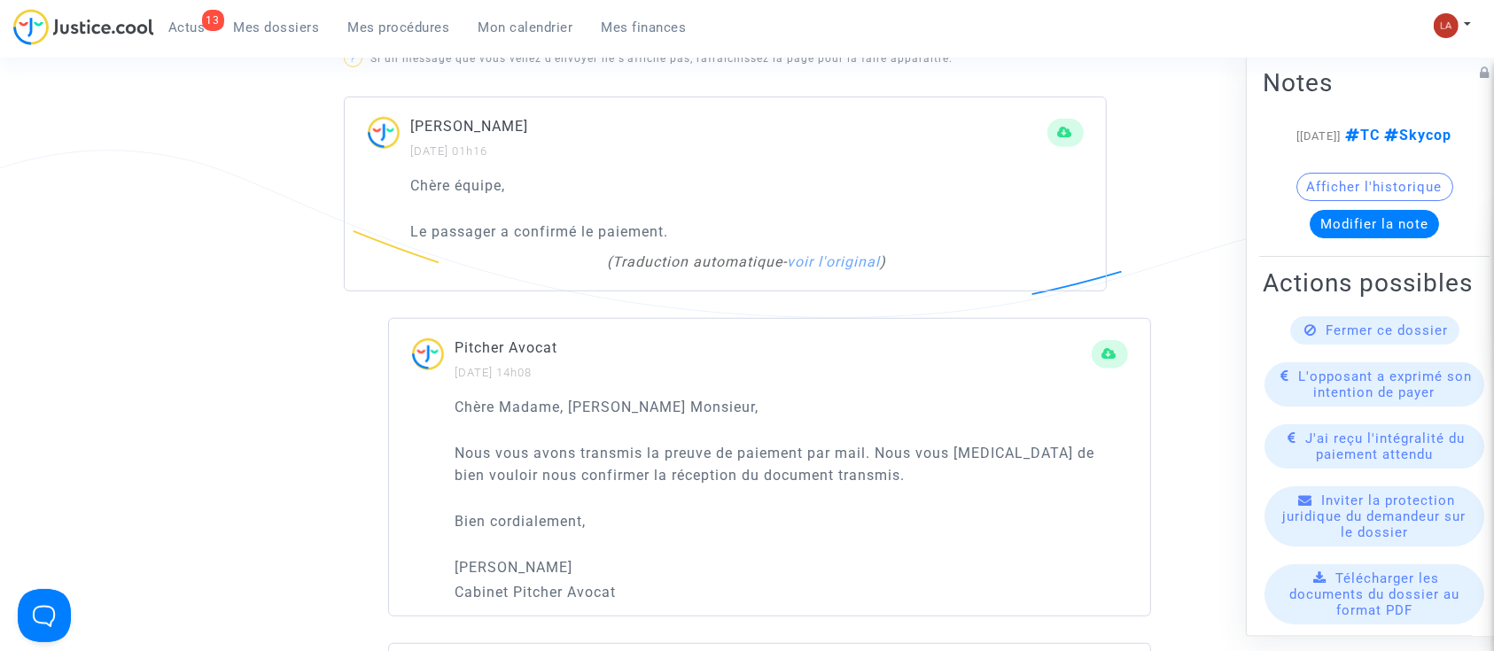
scroll to position [1003, 0]
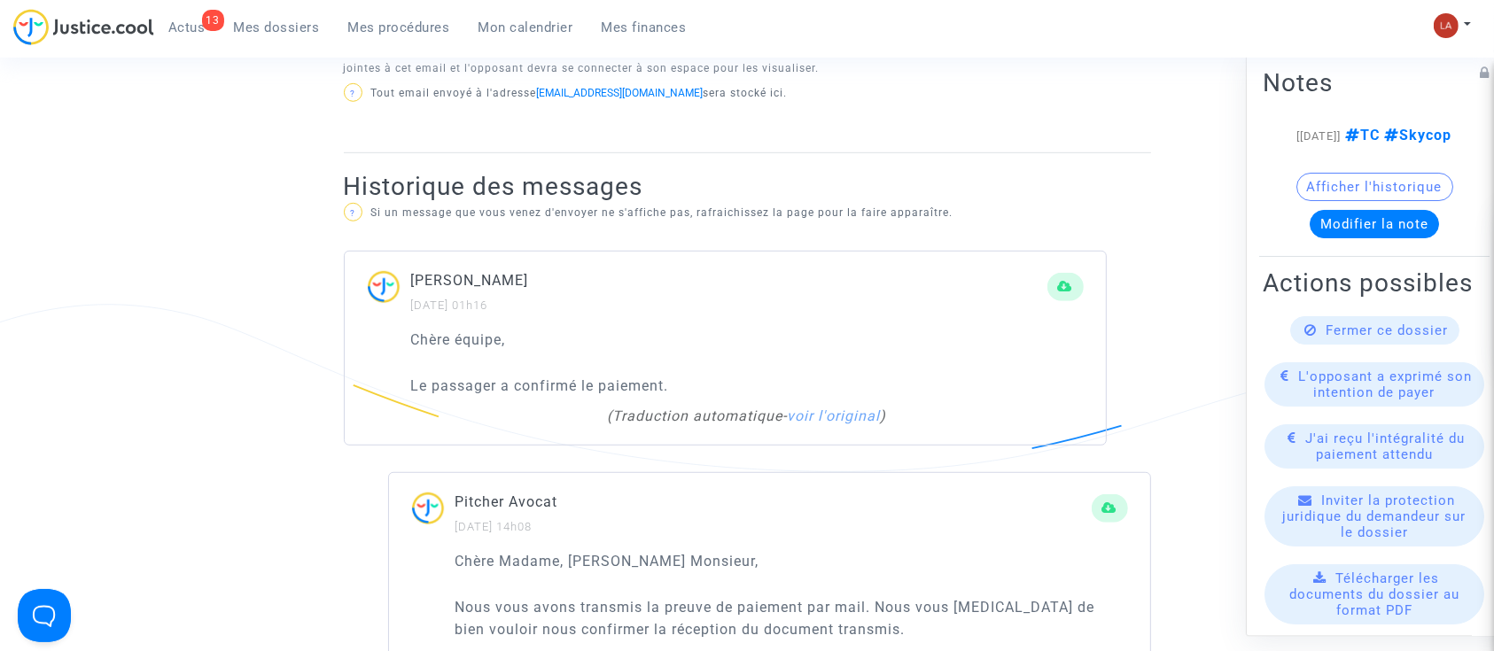
click at [1329, 338] on span "Fermer ce dossier" at bounding box center [1387, 330] width 122 height 16
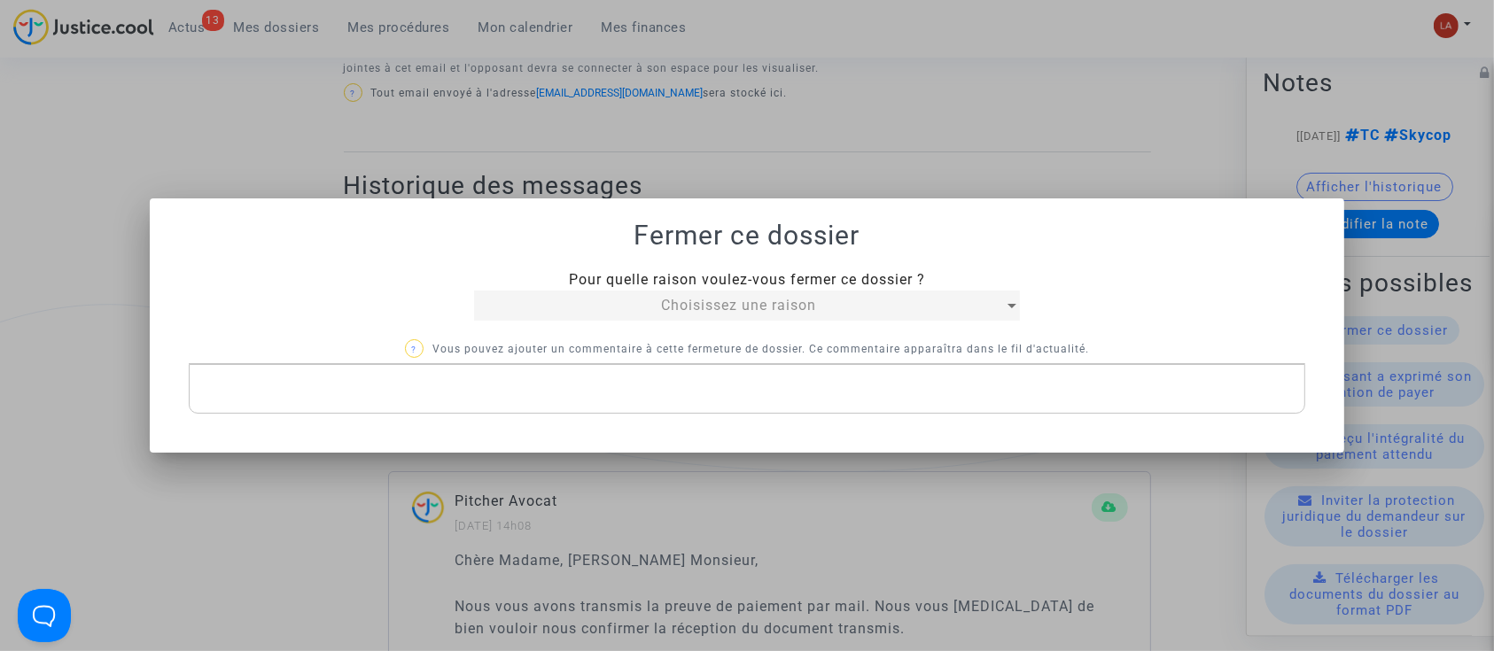
scroll to position [0, 0]
click at [634, 151] on div at bounding box center [747, 325] width 1494 height 651
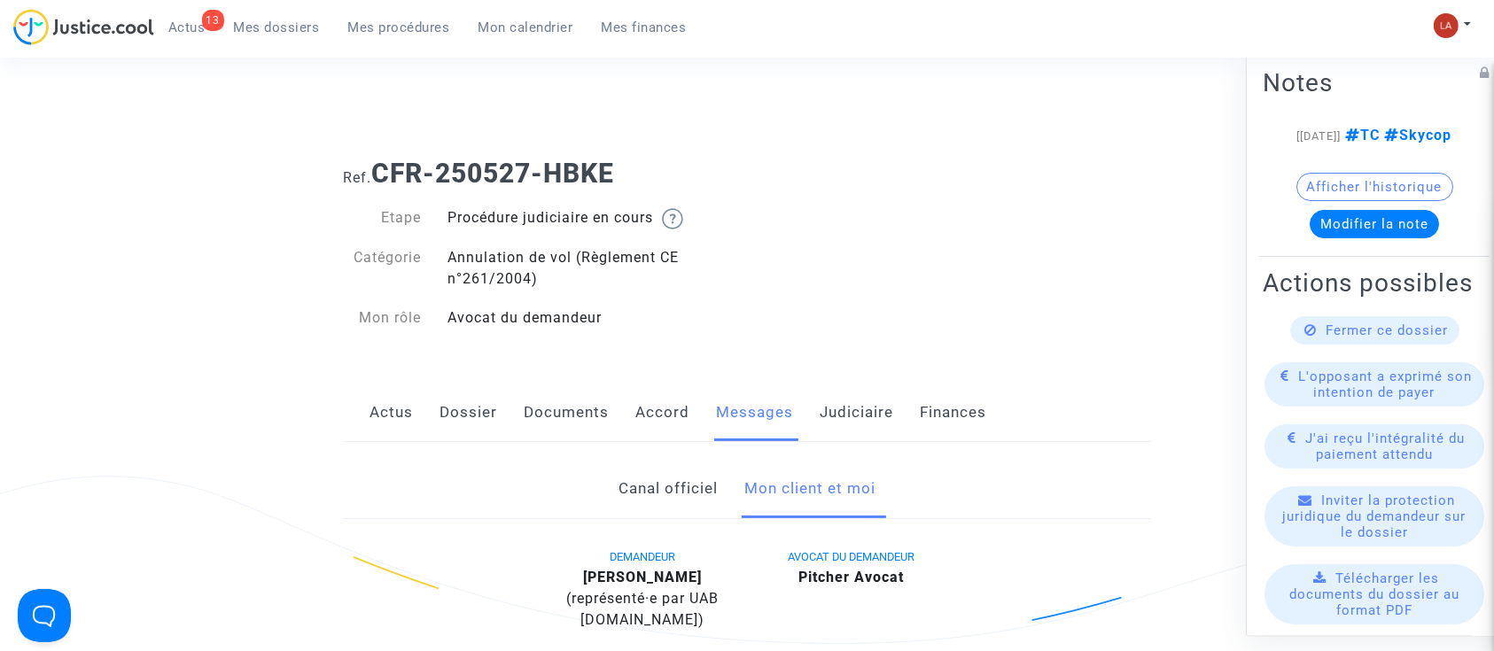
click at [645, 428] on link "Accord" at bounding box center [663, 413] width 54 height 58
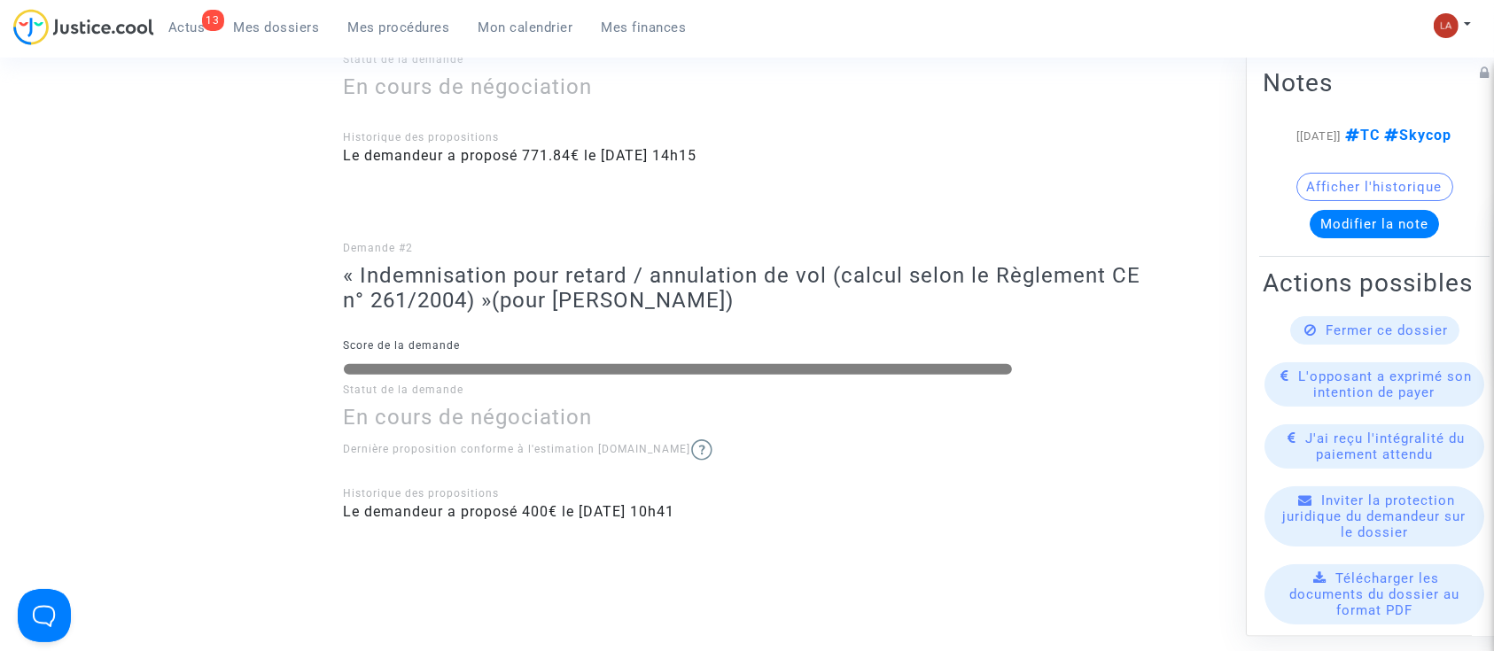
scroll to position [827, 0]
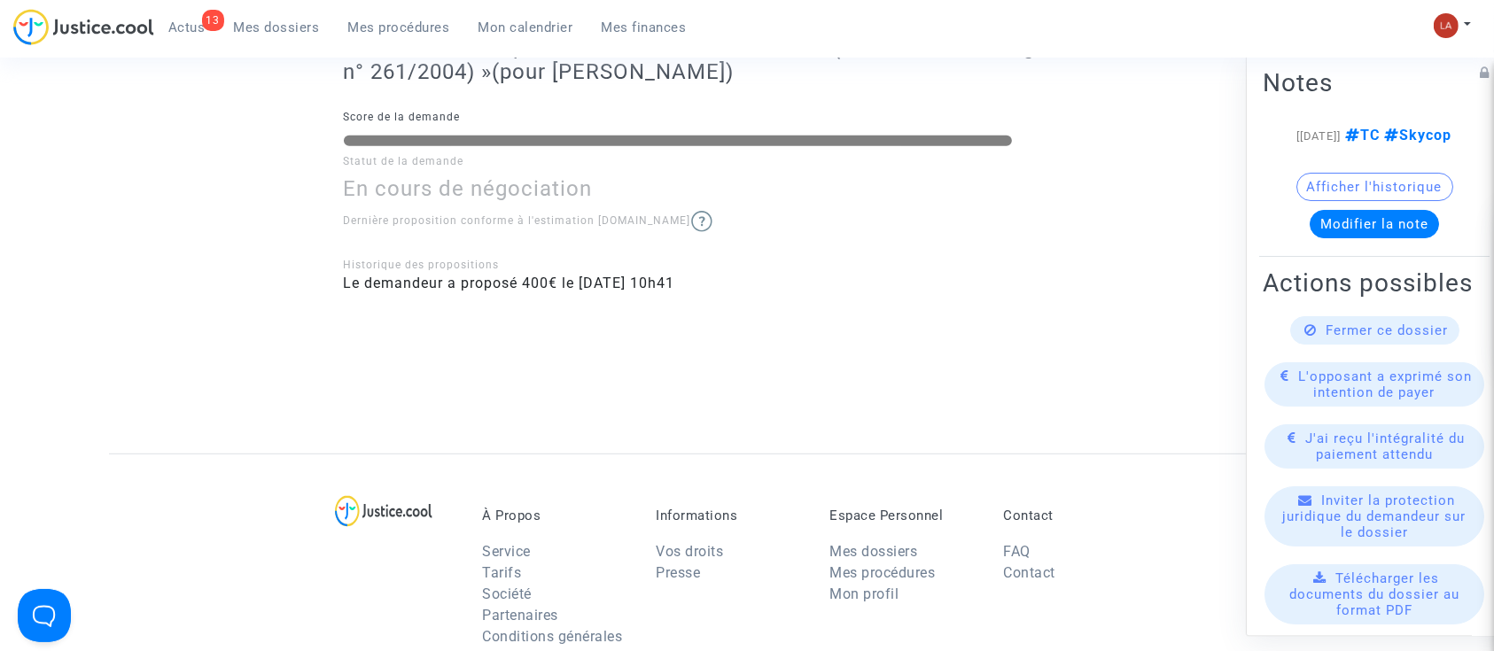
click at [1326, 338] on span "Fermer ce dossier" at bounding box center [1387, 330] width 122 height 16
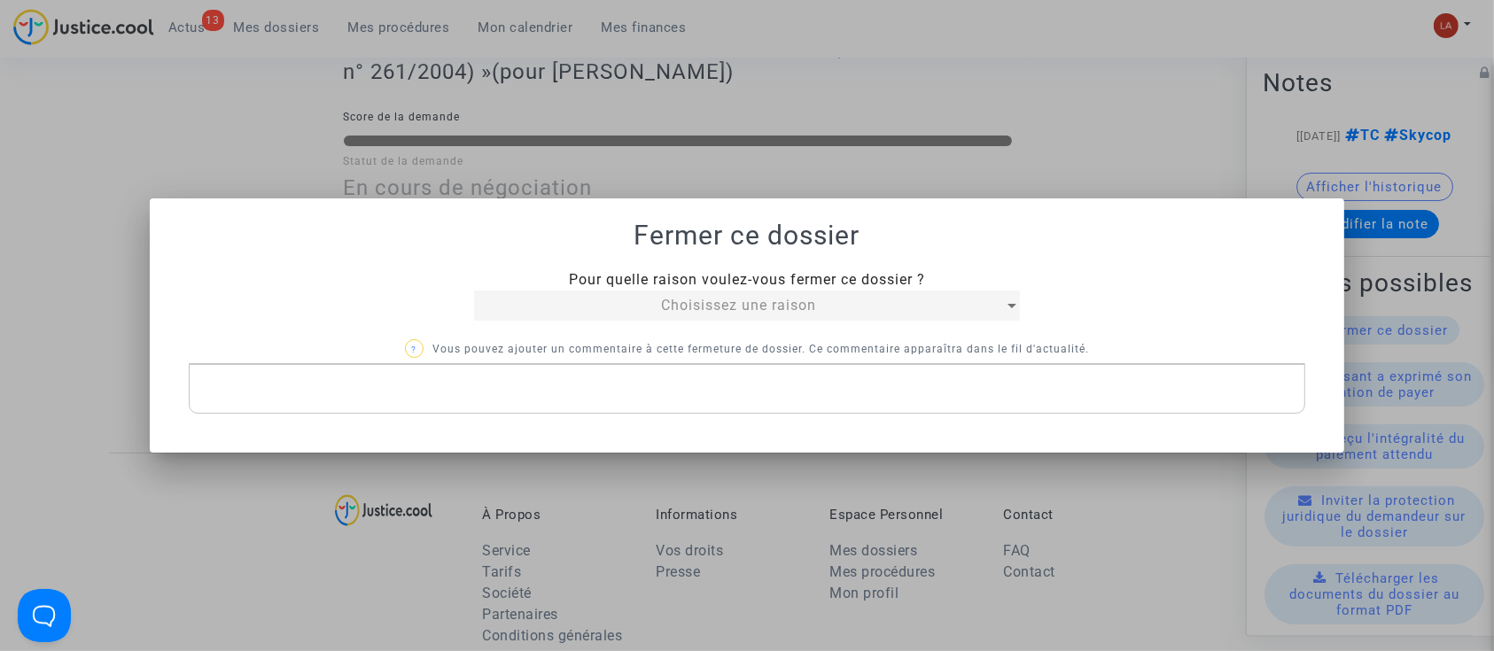
scroll to position [0, 0]
click at [744, 311] on span "Choisissez une raison" at bounding box center [738, 305] width 155 height 17
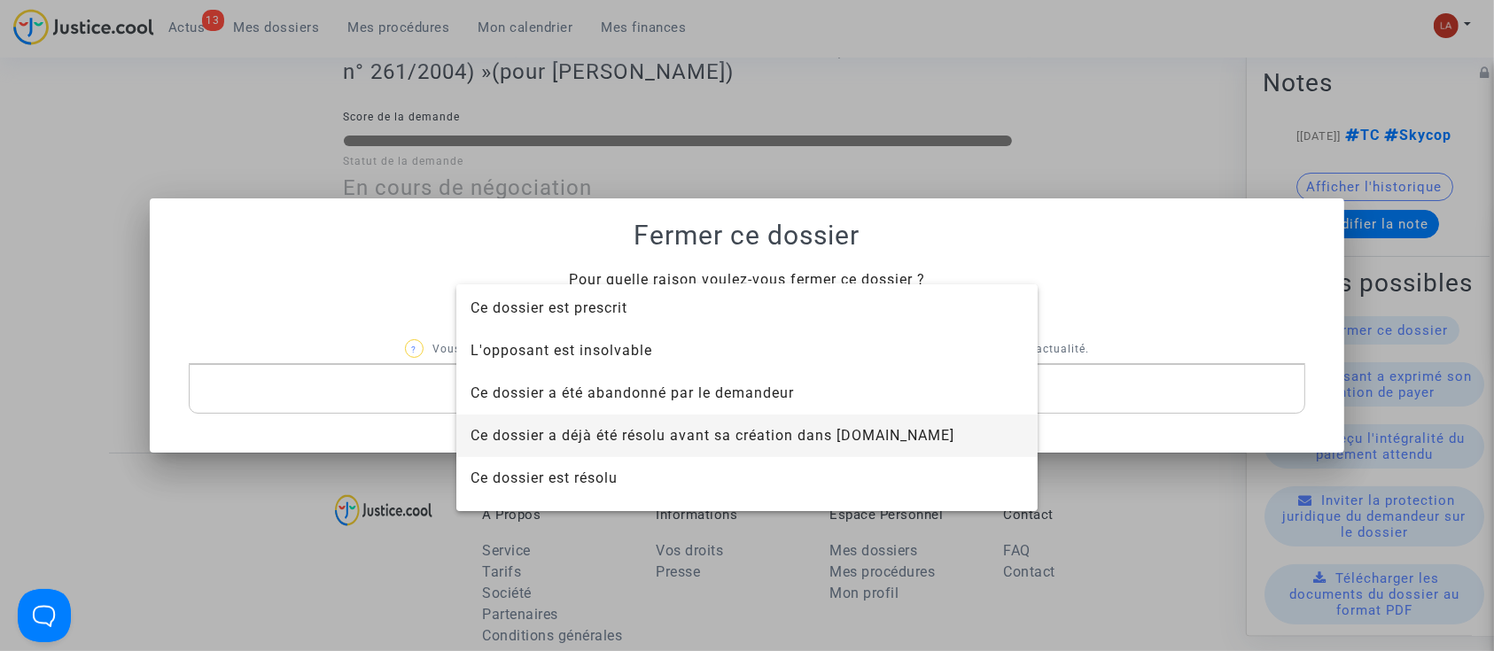
scroll to position [113, 0]
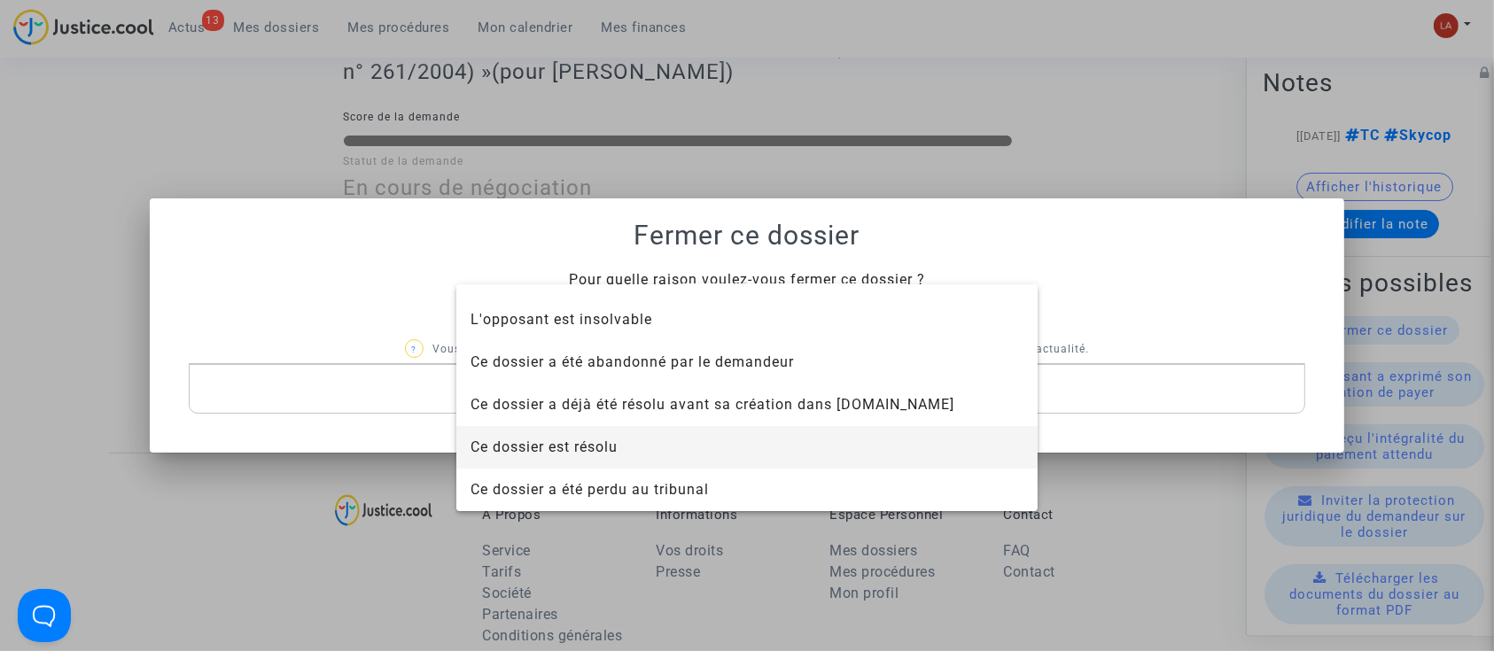
click at [670, 445] on span "Ce dossier est résolu" at bounding box center [746, 447] width 553 height 43
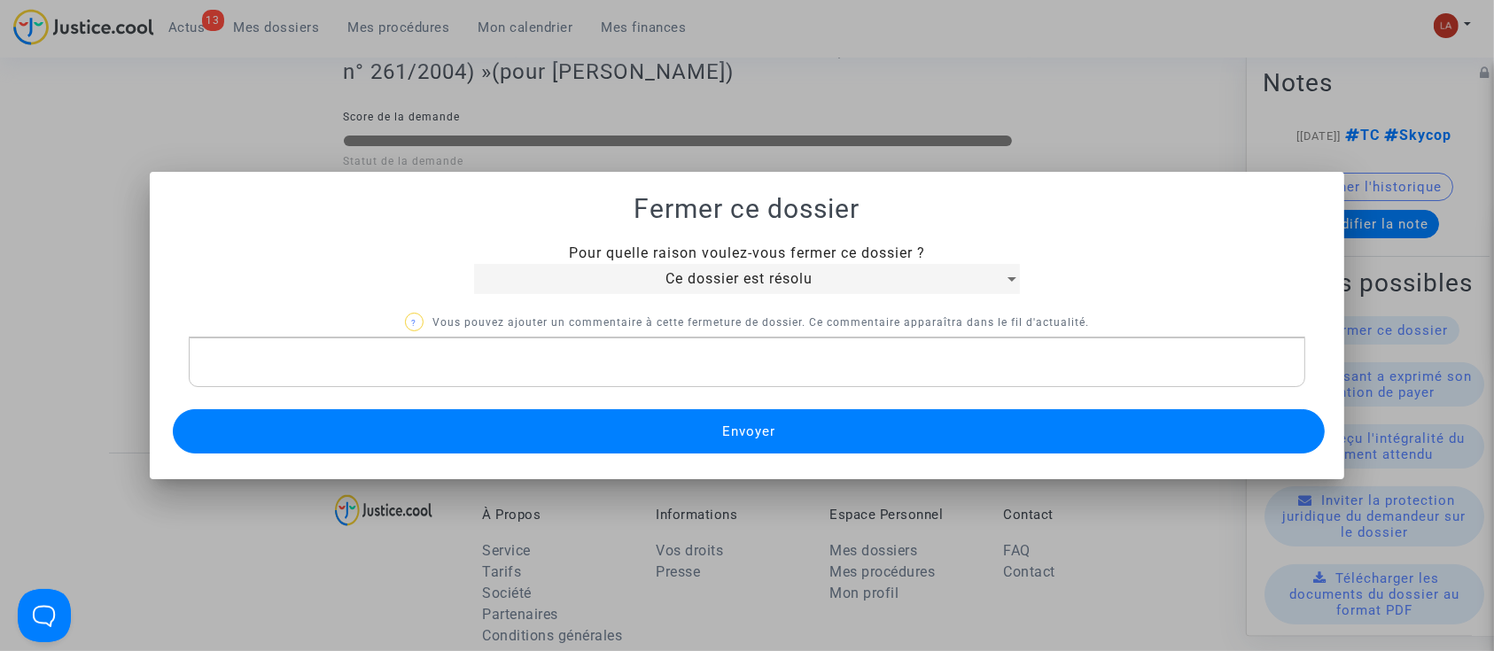
click at [683, 436] on button "Envoyer" at bounding box center [749, 431] width 1153 height 44
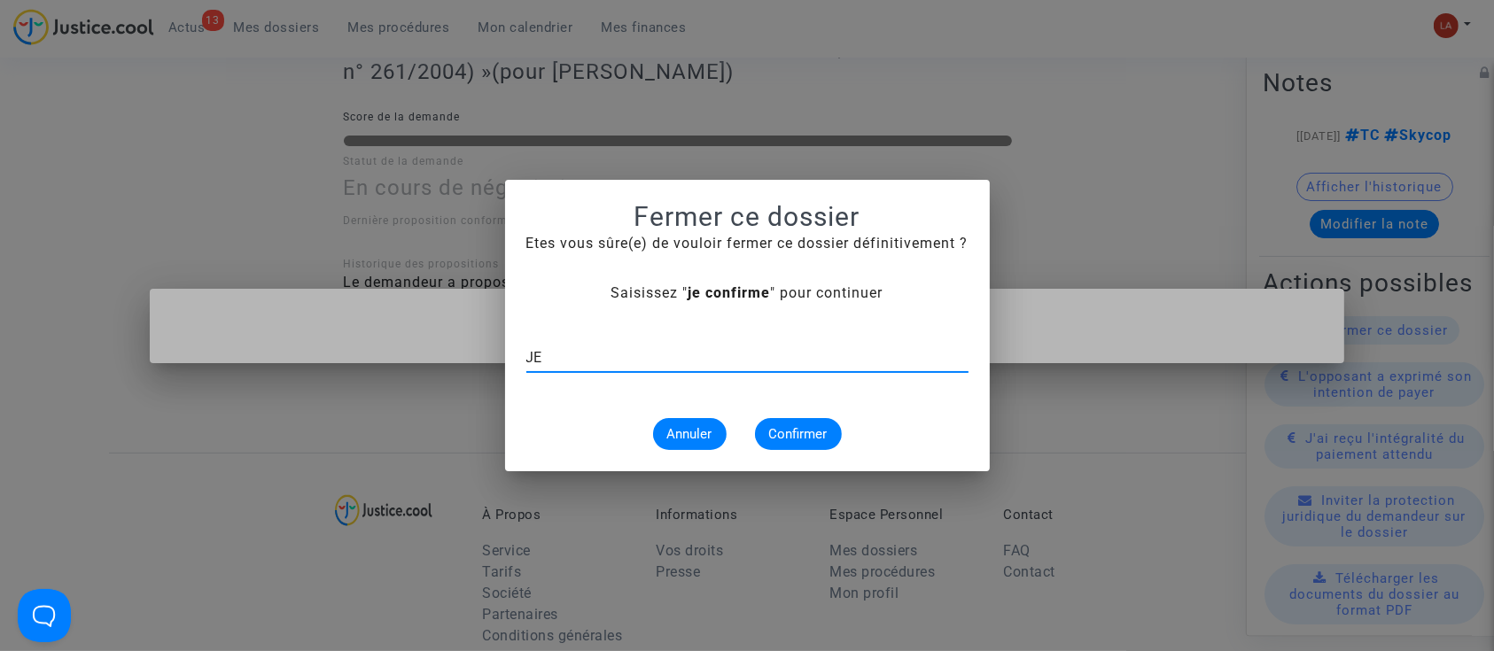
type input "J"
type input "je confirme"
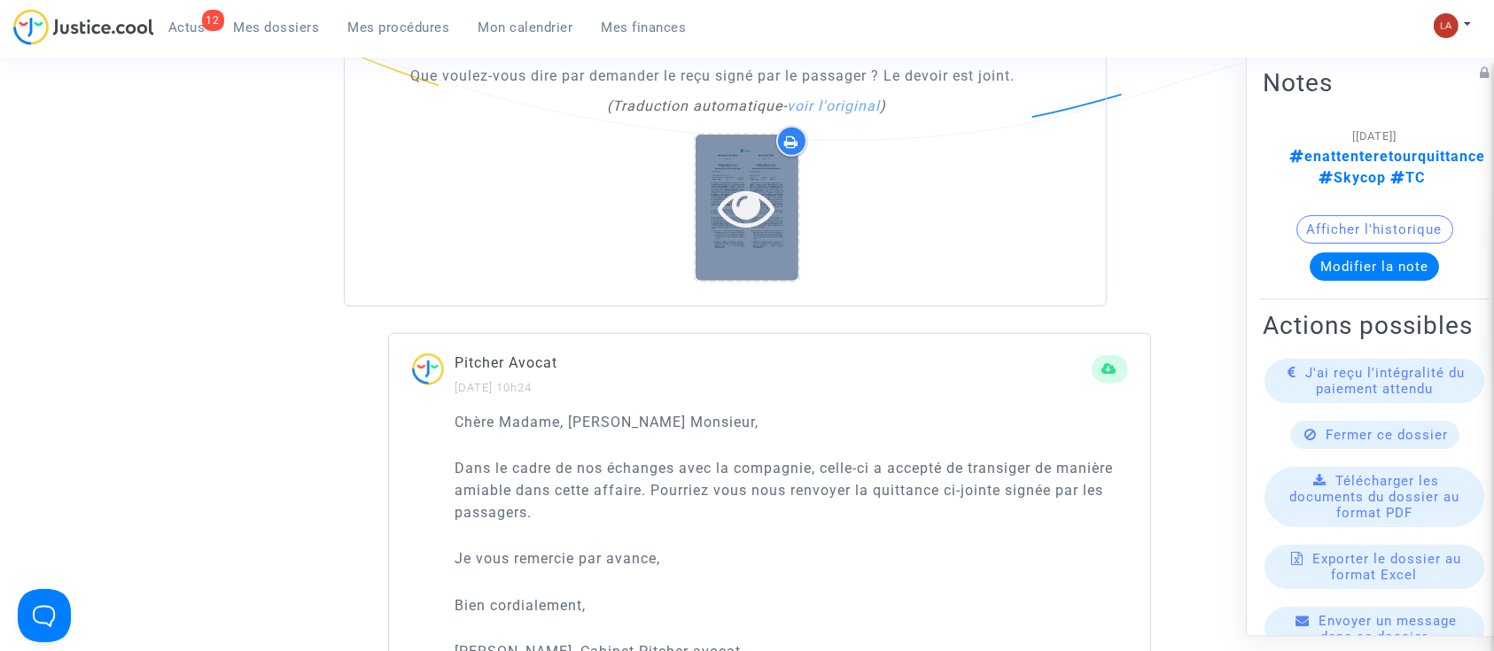
scroll to position [1063, 0]
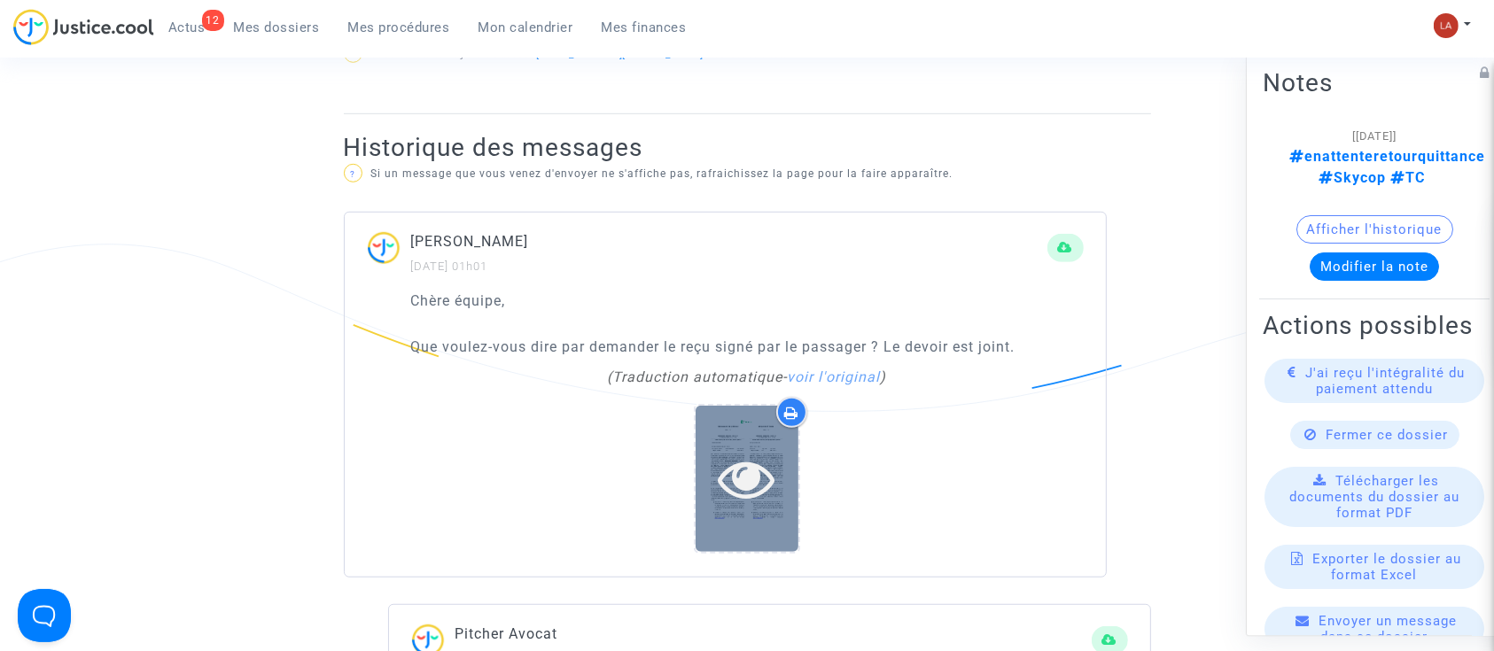
click at [757, 462] on icon at bounding box center [747, 478] width 58 height 57
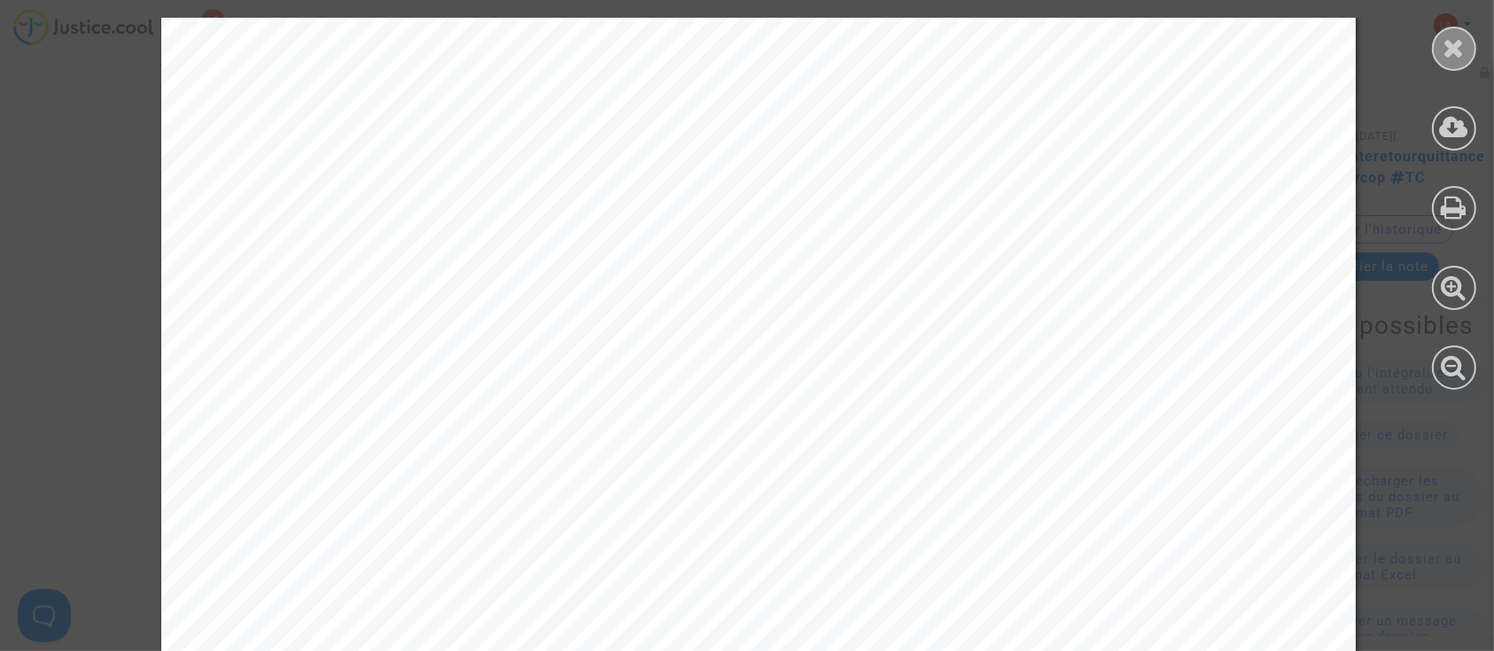
scroll to position [2126, 0]
click at [1443, 33] on div at bounding box center [1454, 49] width 44 height 44
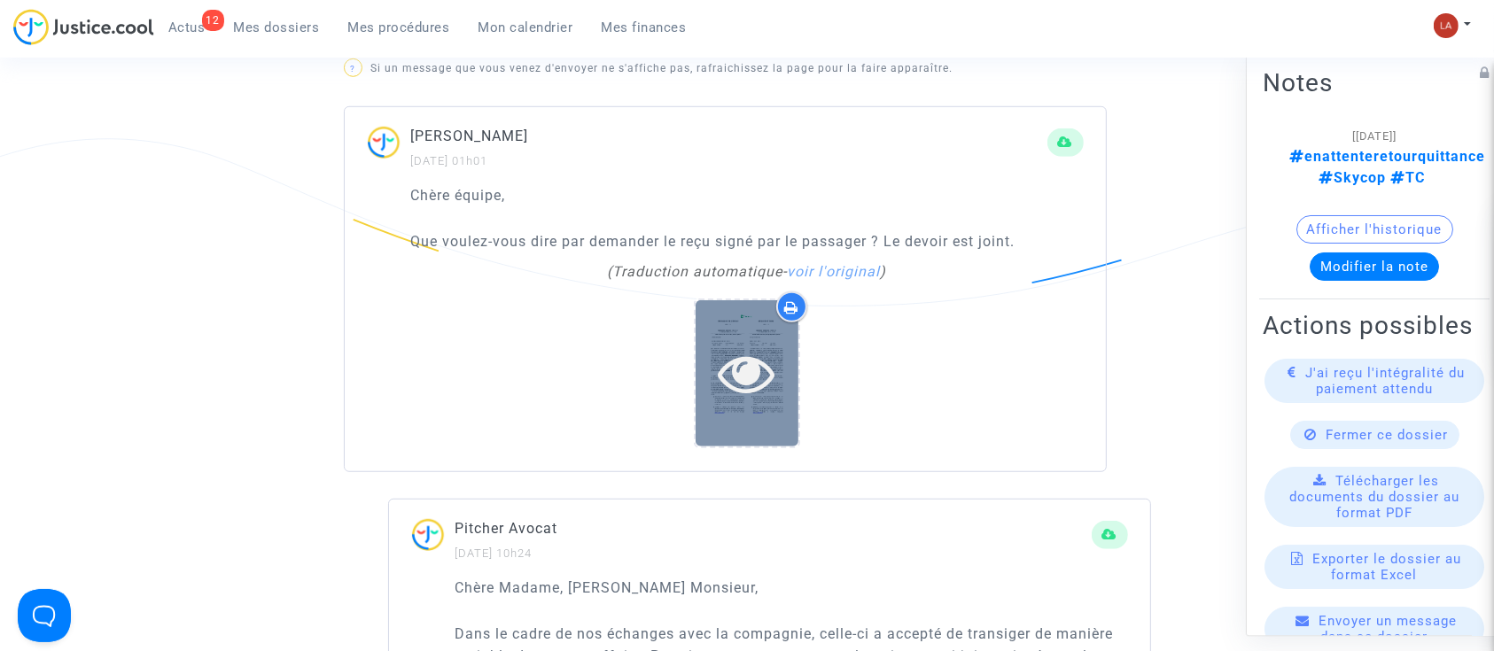
scroll to position [1523, 0]
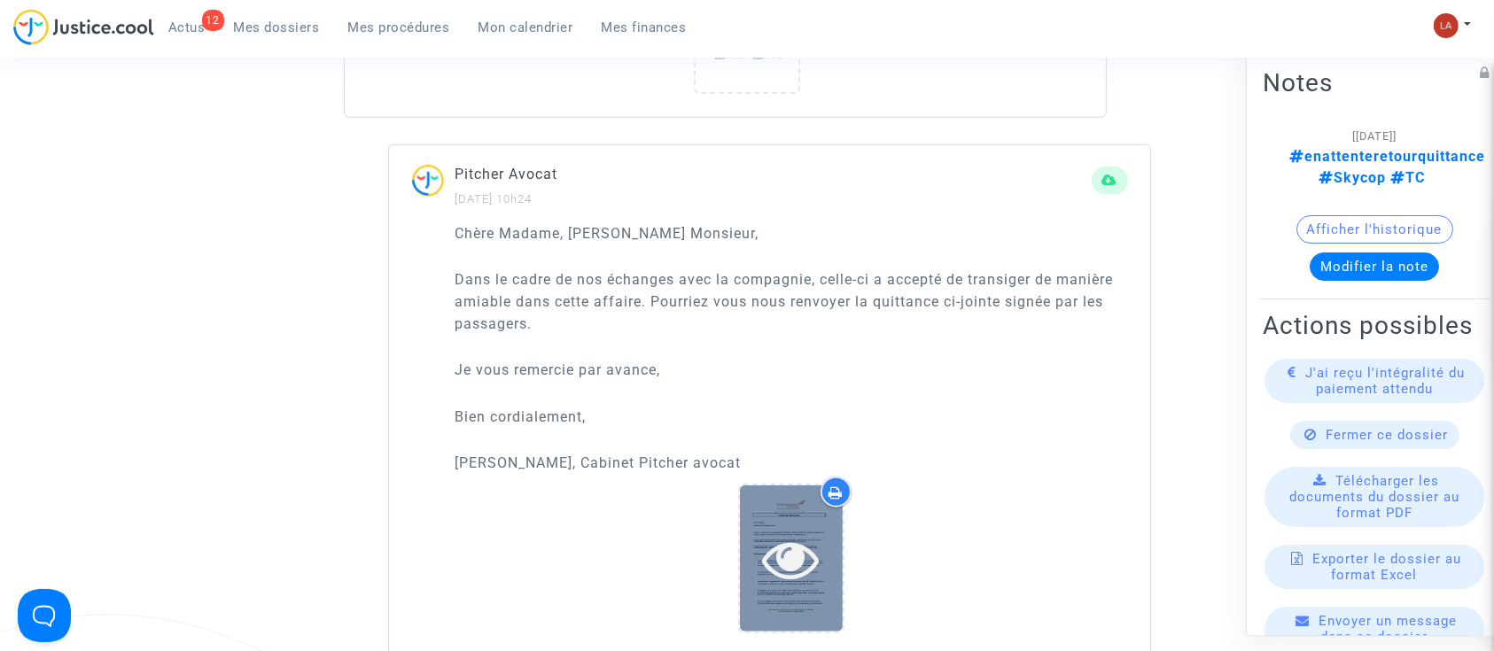
click at [772, 584] on icon at bounding box center [792, 559] width 58 height 57
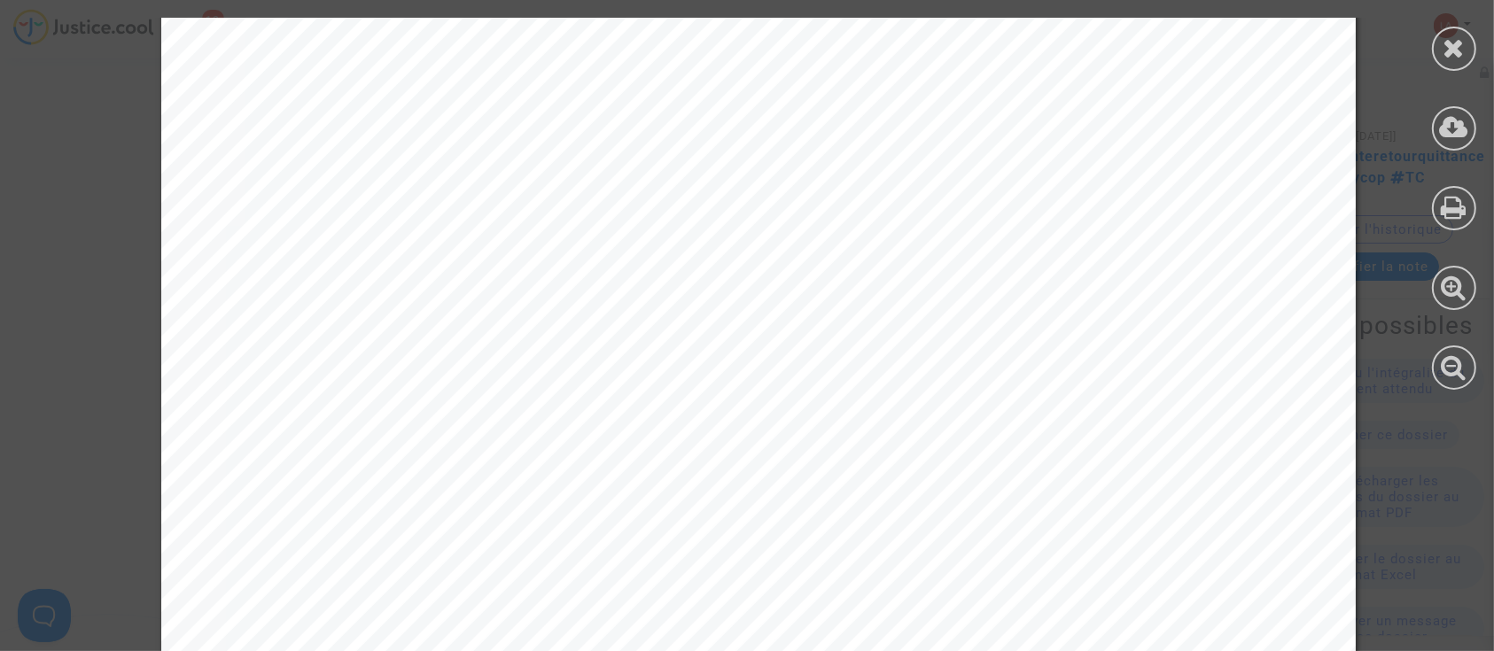
scroll to position [420, 0]
click at [1447, 35] on icon at bounding box center [1454, 48] width 22 height 27
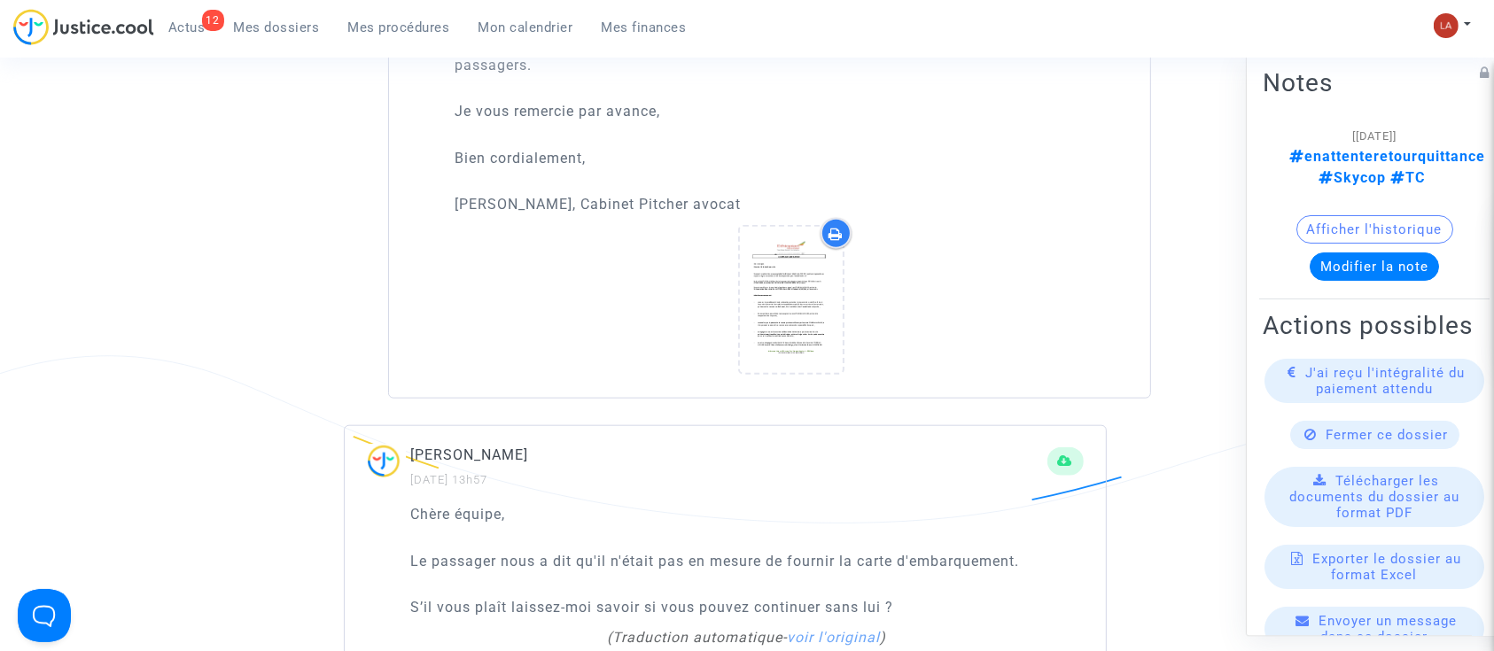
scroll to position [1641, 0]
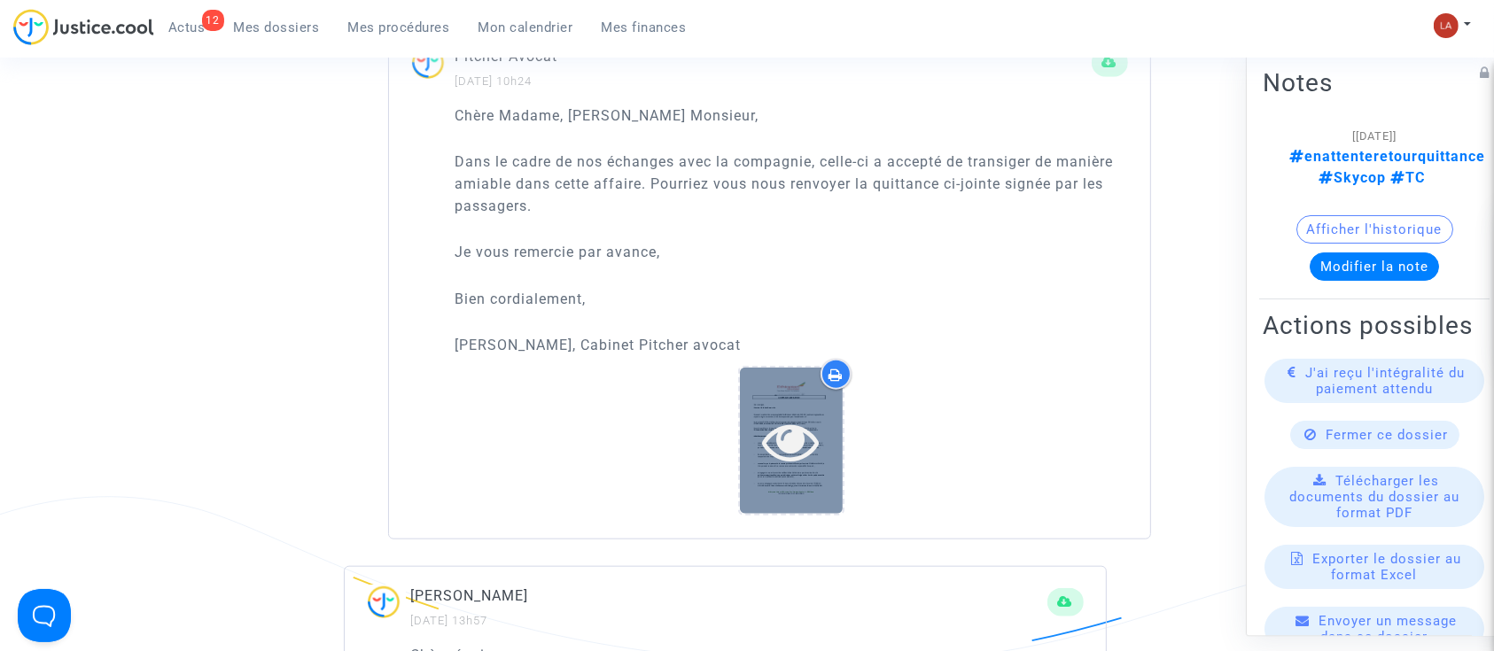
click at [813, 431] on icon at bounding box center [792, 441] width 58 height 57
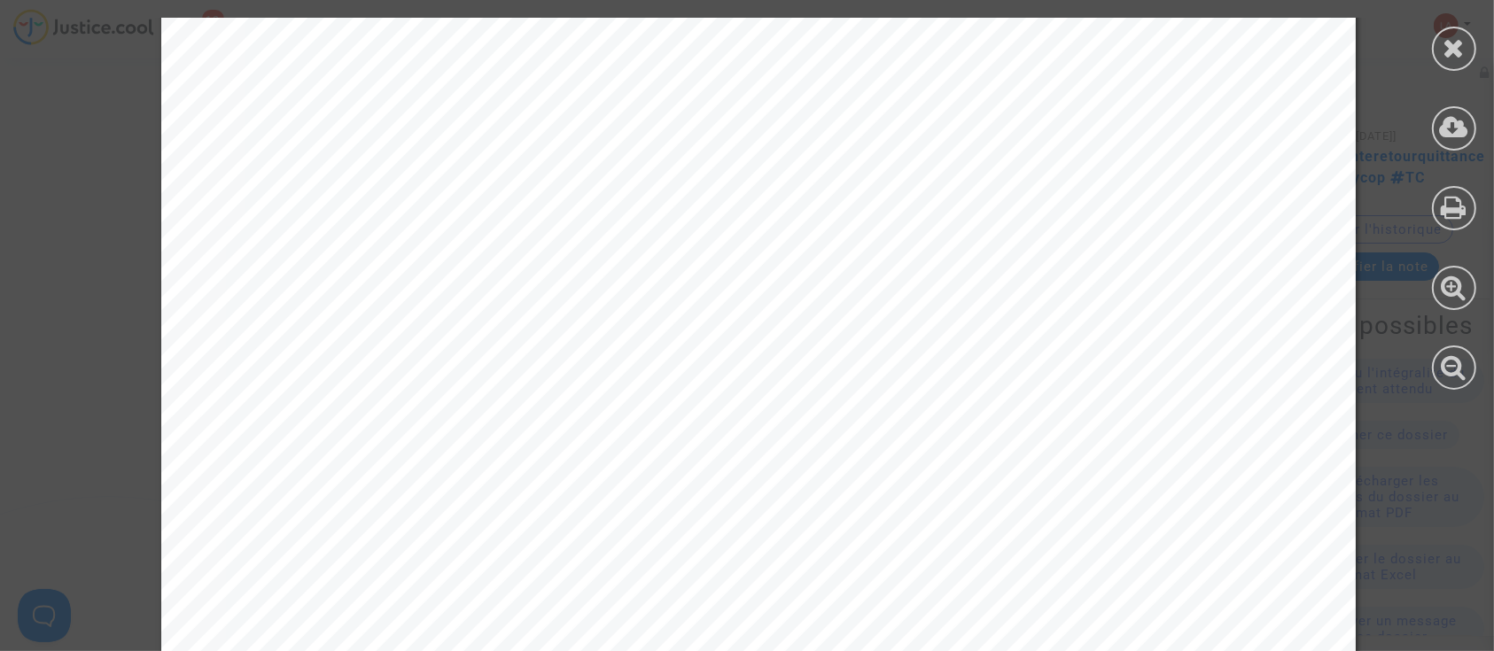
scroll to position [2007, 0]
drag, startPoint x: 1464, startPoint y: 58, endPoint x: 1218, endPoint y: 96, distance: 249.1
click at [1464, 58] on icon at bounding box center [1454, 48] width 22 height 27
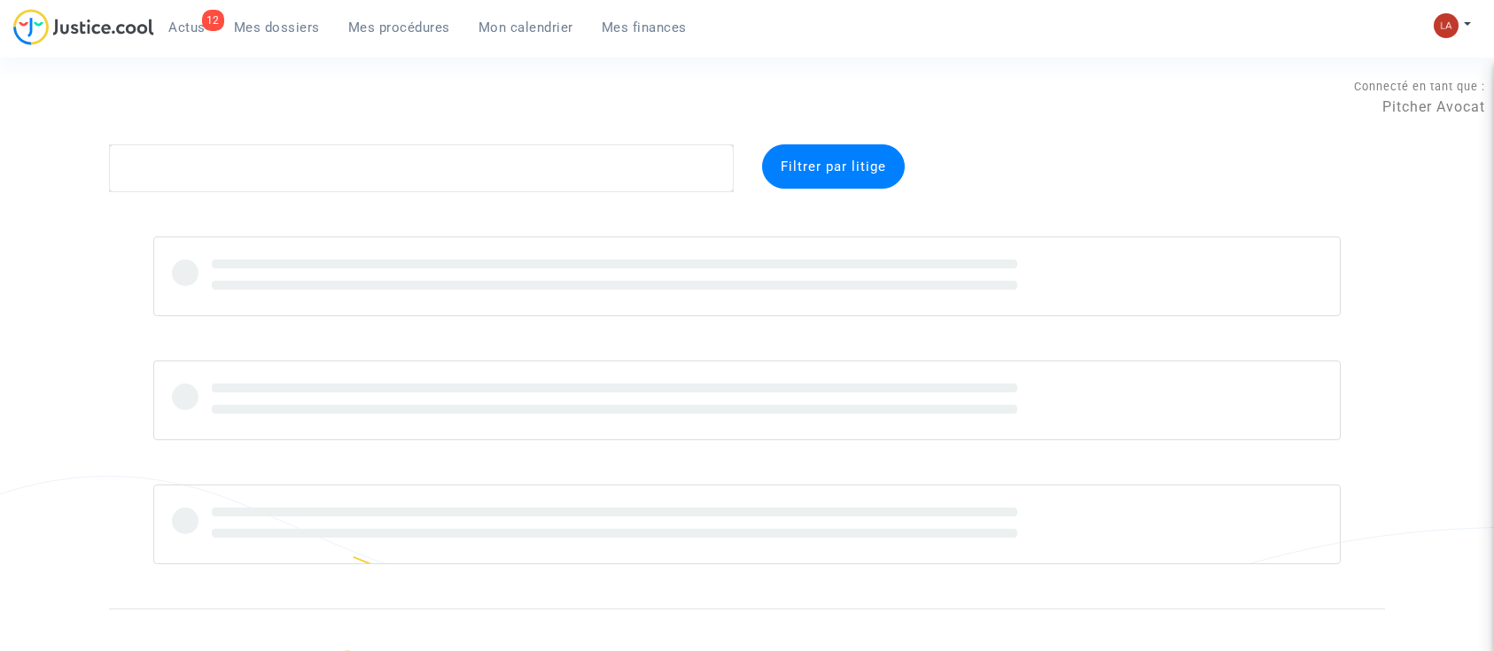
click at [195, 11] on ul "12 Actus Mes dossiers Mes procédures Mon calendrier Mes finances" at bounding box center [427, 25] width 547 height 32
click at [198, 14] on link "12 Actus" at bounding box center [187, 27] width 66 height 27
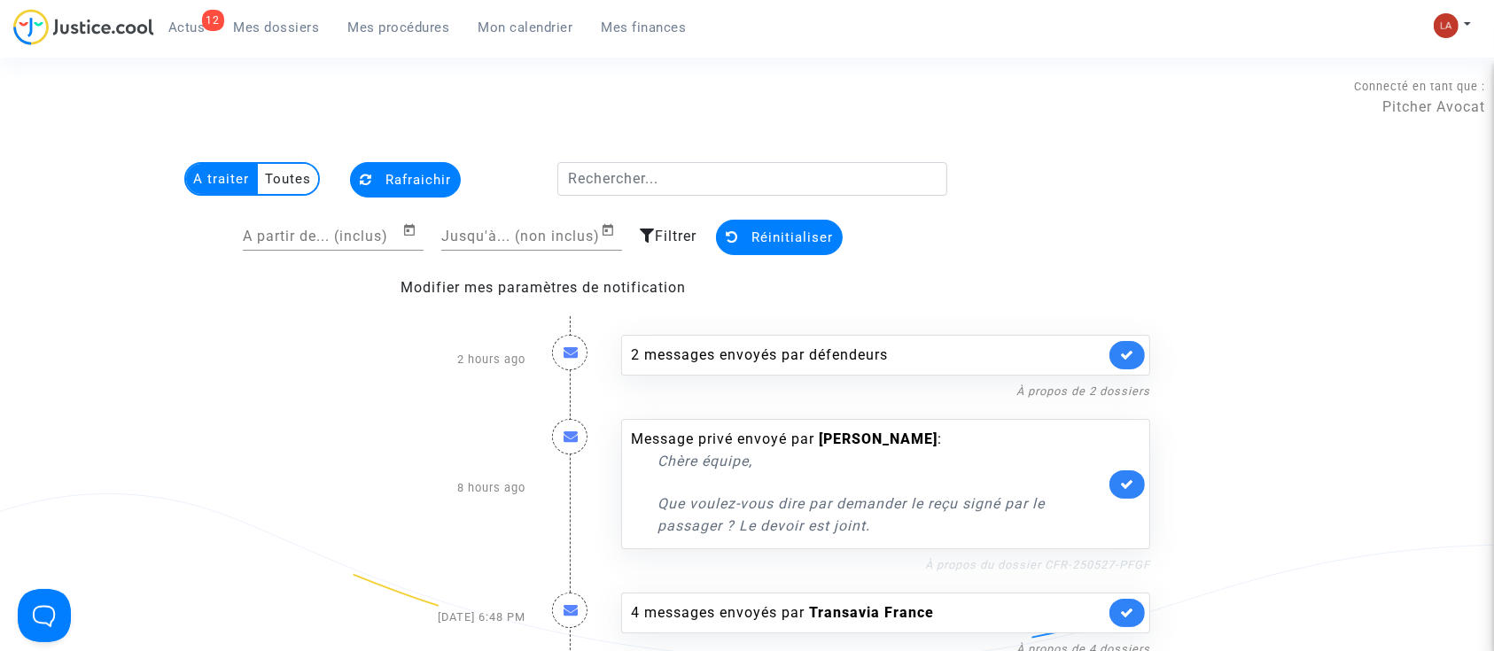
click at [1116, 569] on link "À propos du dossier CFR-250527-PFGF" at bounding box center [1037, 564] width 225 height 13
